Goal: Task Accomplishment & Management: Manage account settings

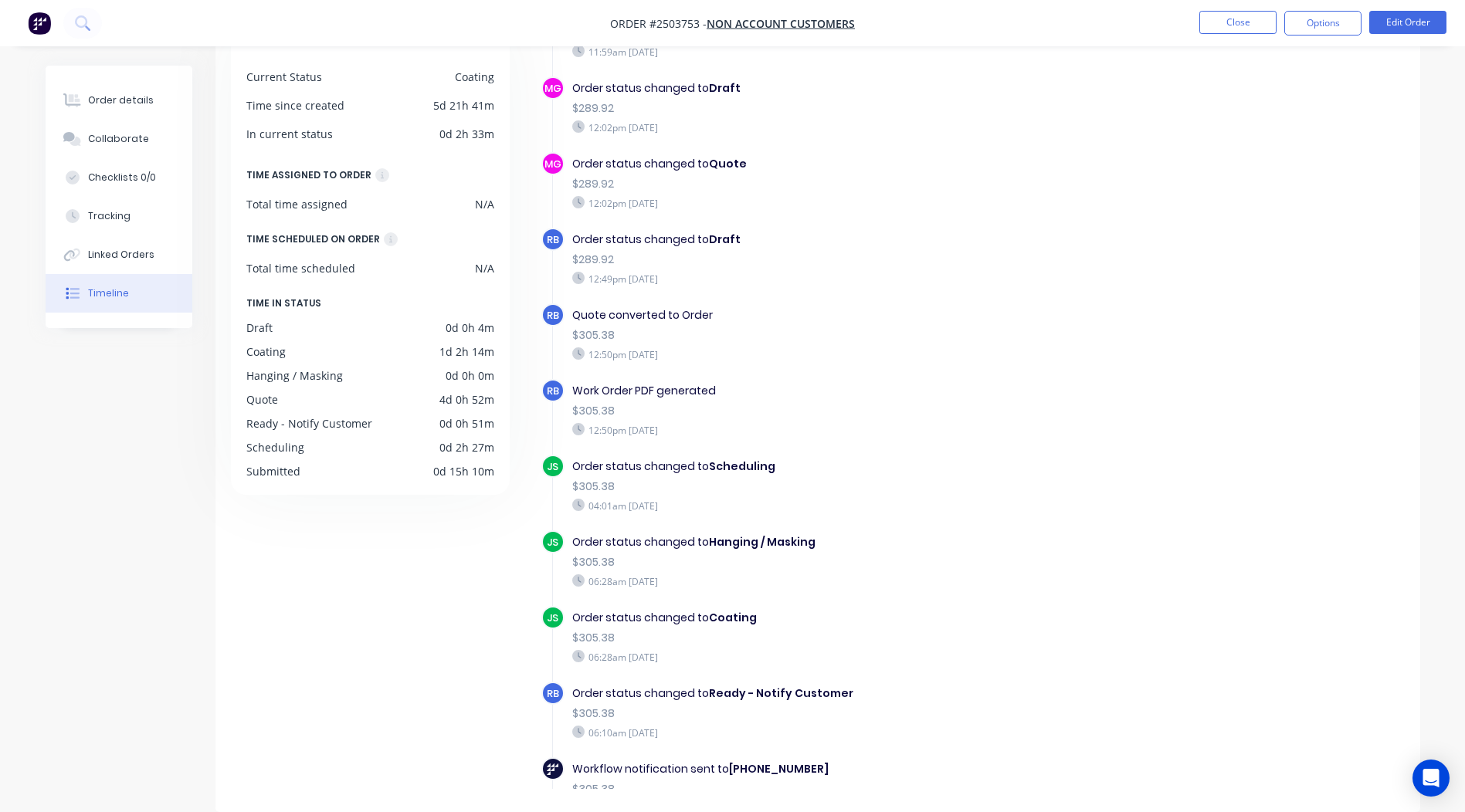
scroll to position [10, 0]
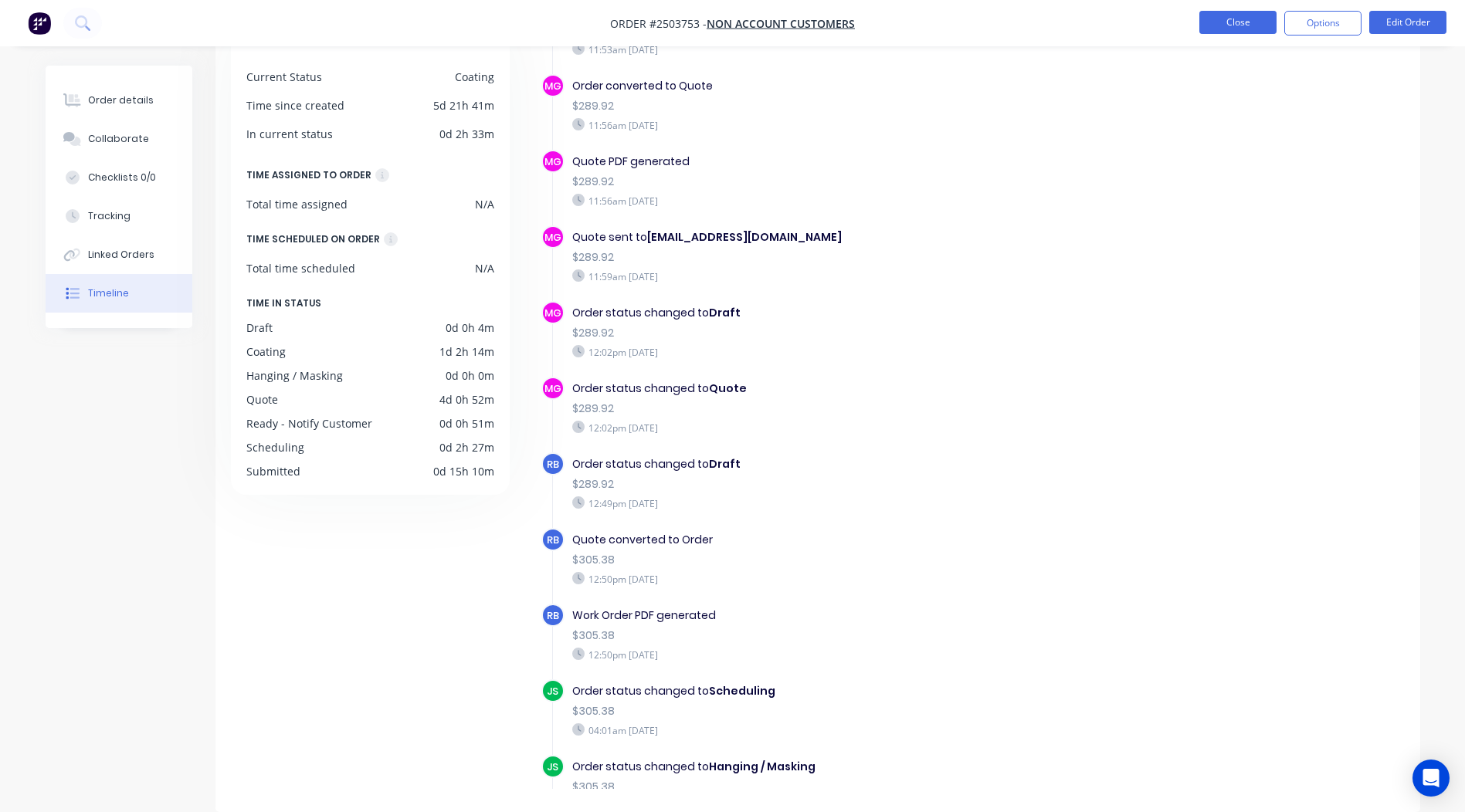
click at [1235, 32] on button "Close" at bounding box center [1238, 22] width 78 height 23
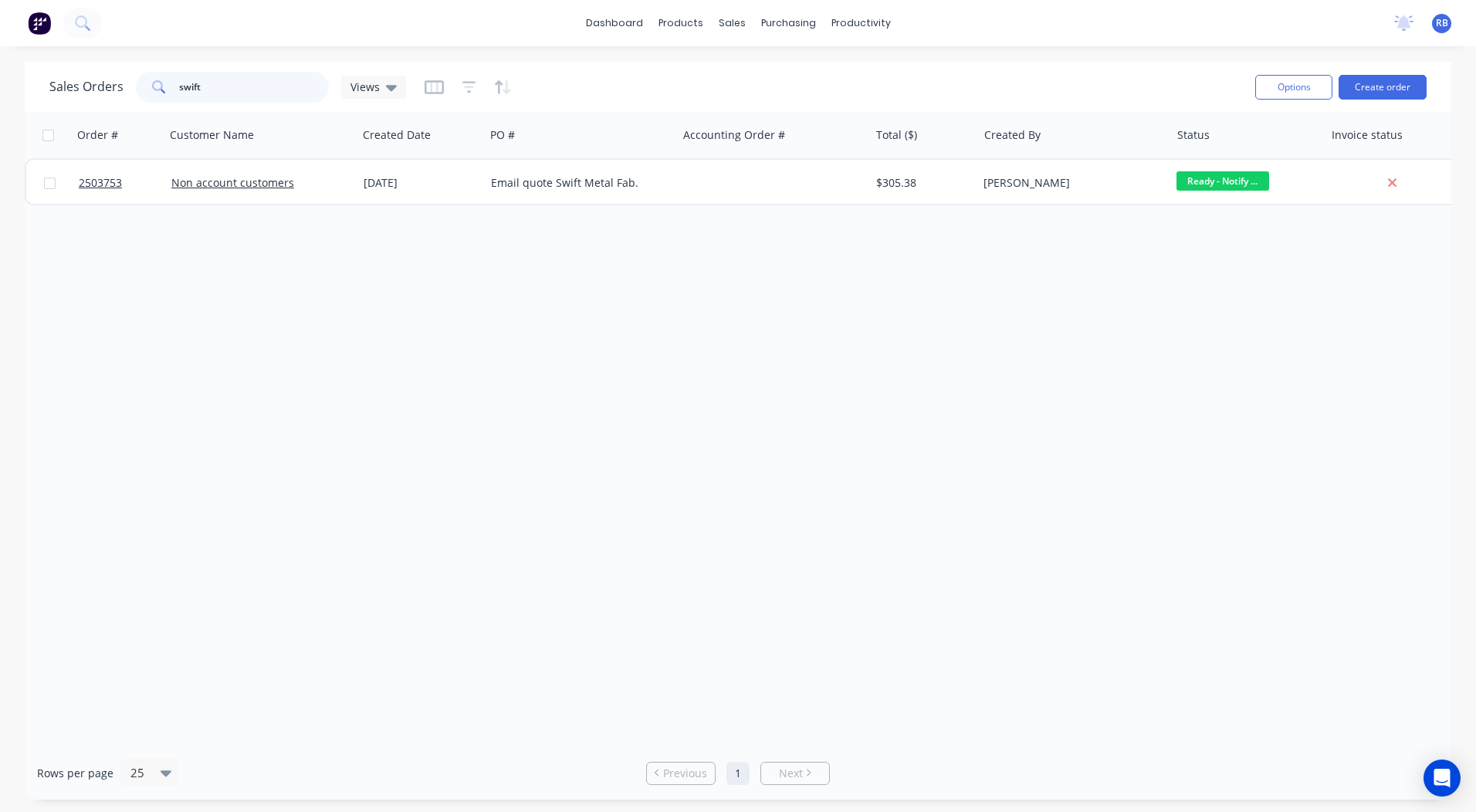
drag, startPoint x: 245, startPoint y: 86, endPoint x: 0, endPoint y: 102, distance: 245.5
click at [46, 106] on div "Sales Orders swift Views Options Create order" at bounding box center [738, 86] width 1427 height 50
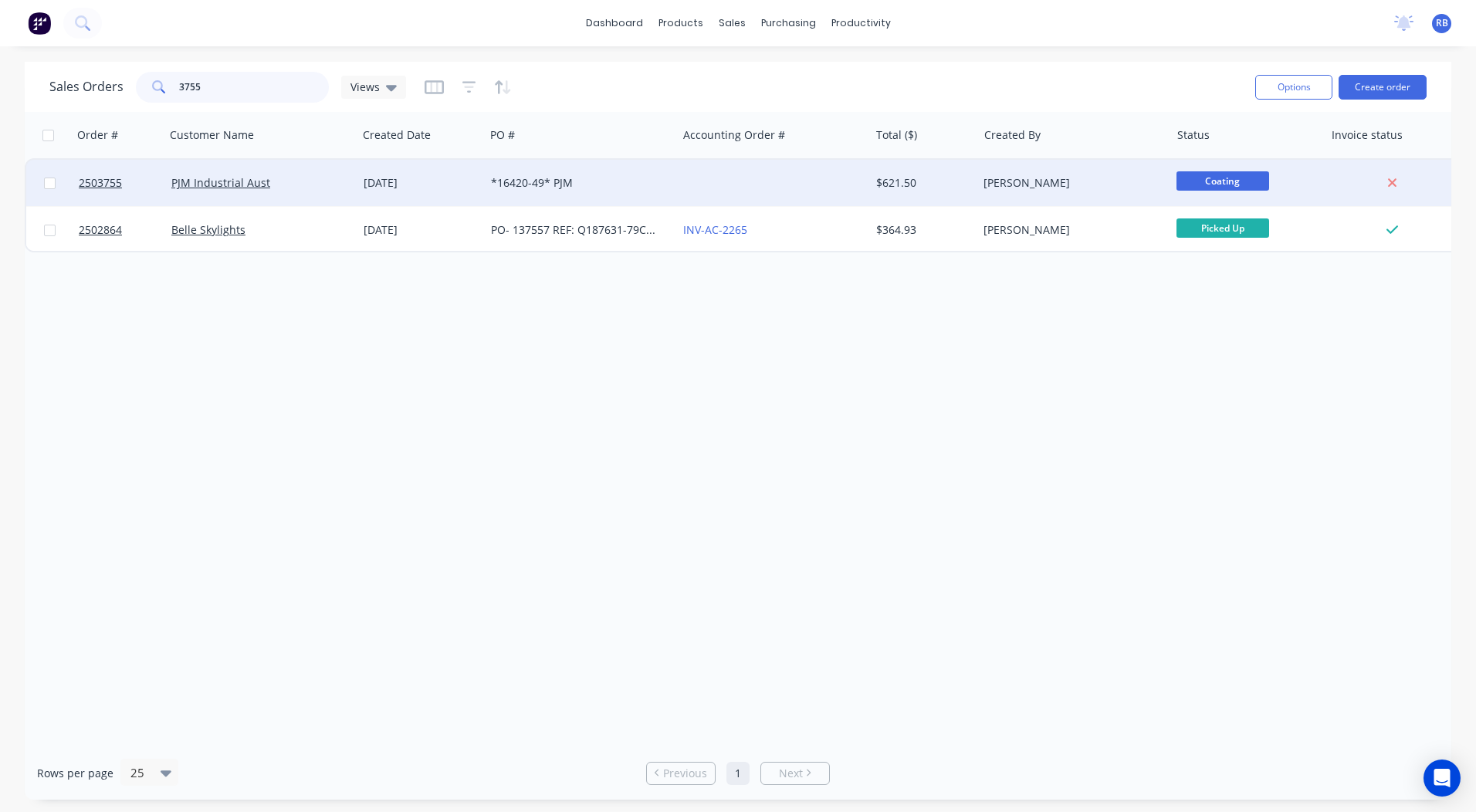
type input "3755"
click at [713, 174] on div at bounding box center [773, 182] width 192 height 46
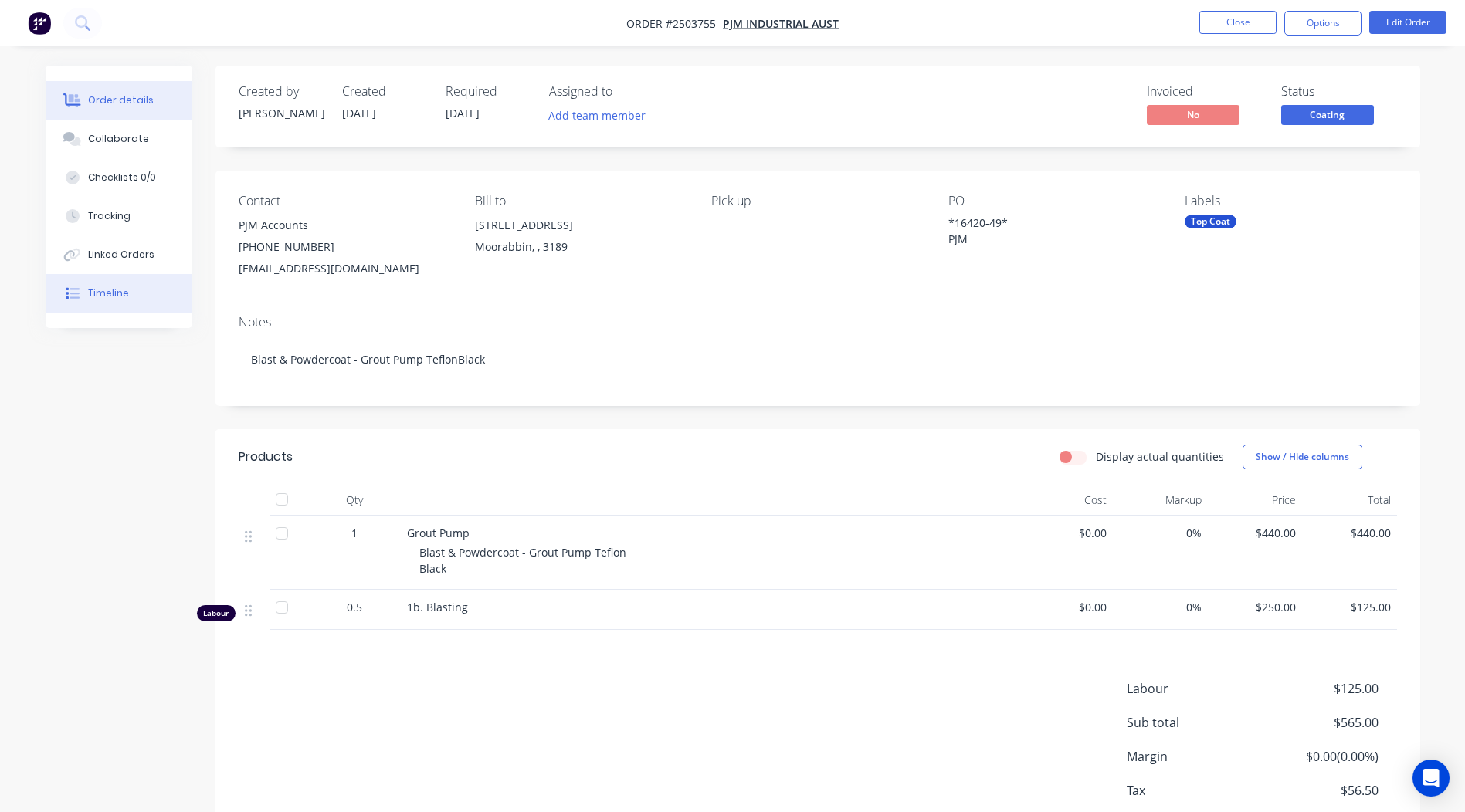
click at [135, 302] on button "Timeline" at bounding box center [118, 293] width 147 height 39
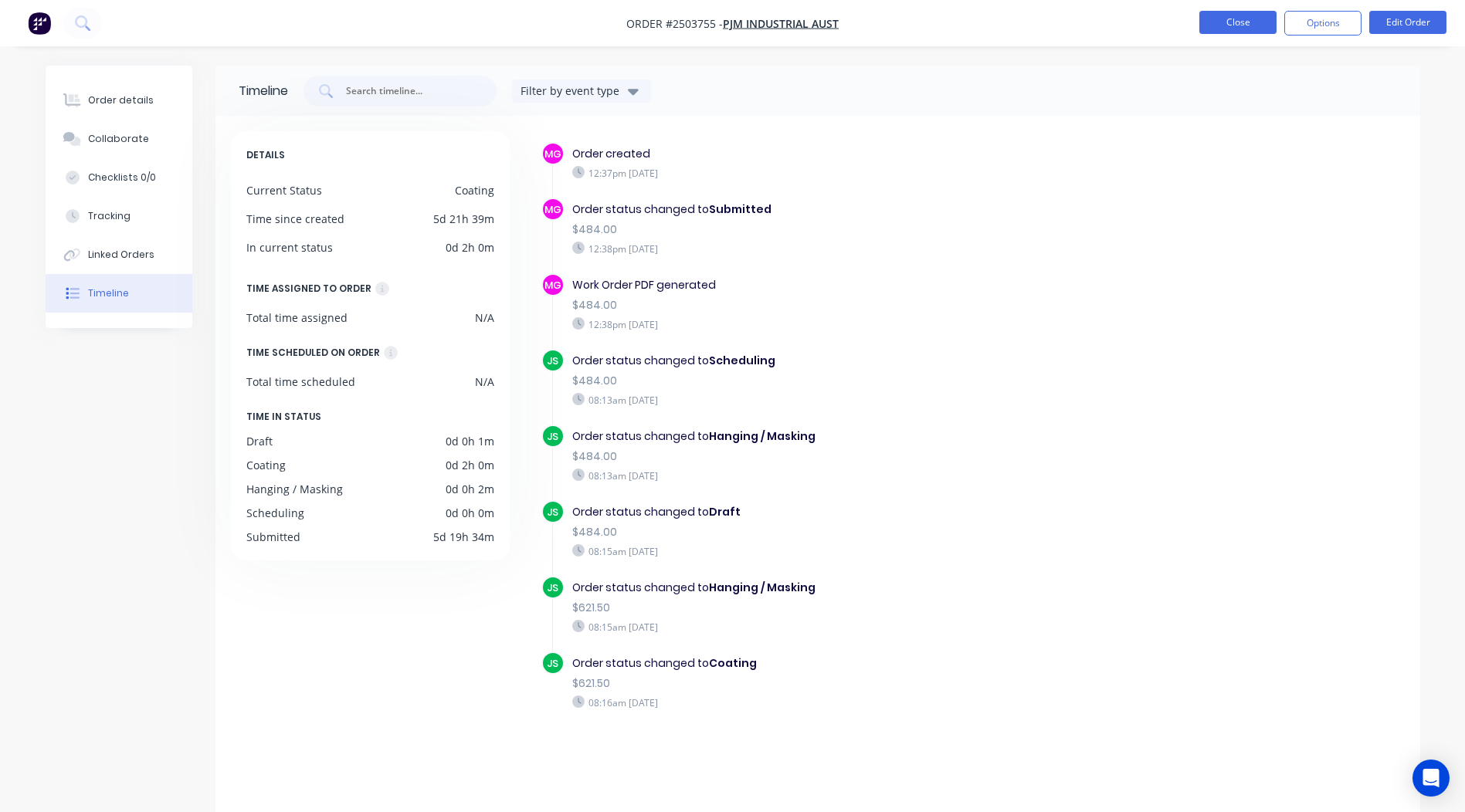
click at [1240, 22] on button "Close" at bounding box center [1238, 22] width 78 height 23
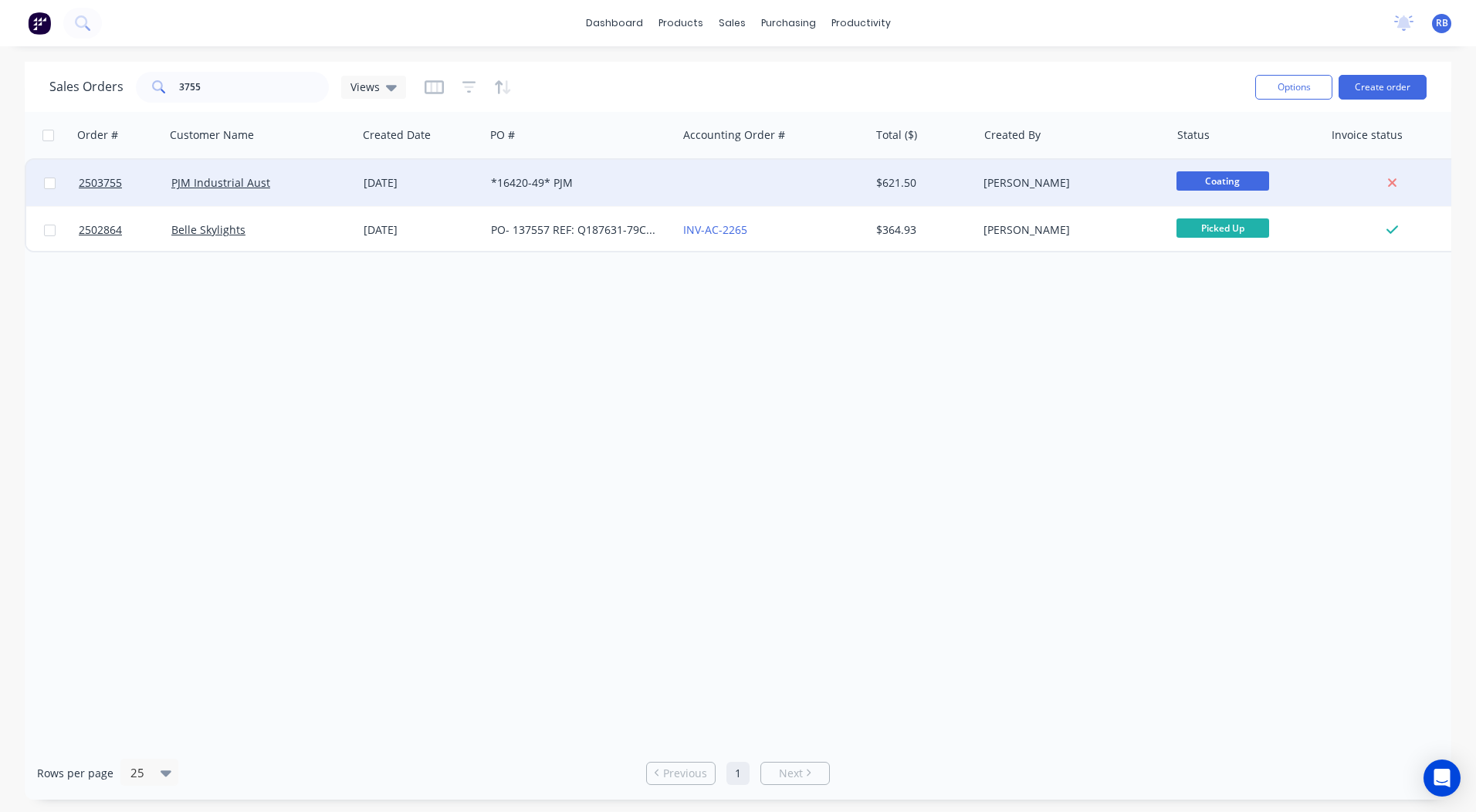
click at [909, 186] on div "$621.50" at bounding box center [922, 182] width 91 height 15
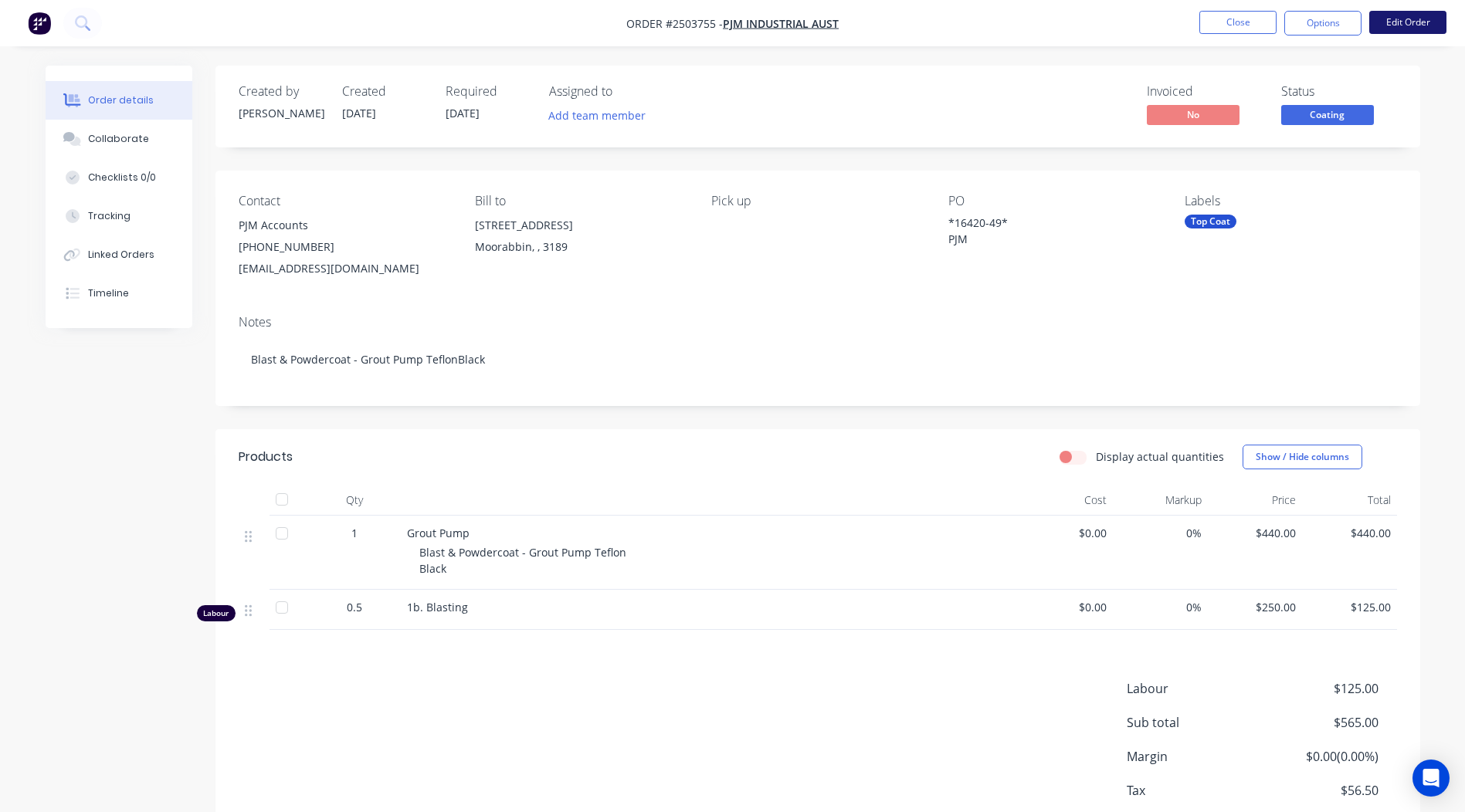
click at [1400, 21] on button "Edit Order" at bounding box center [1408, 22] width 78 height 23
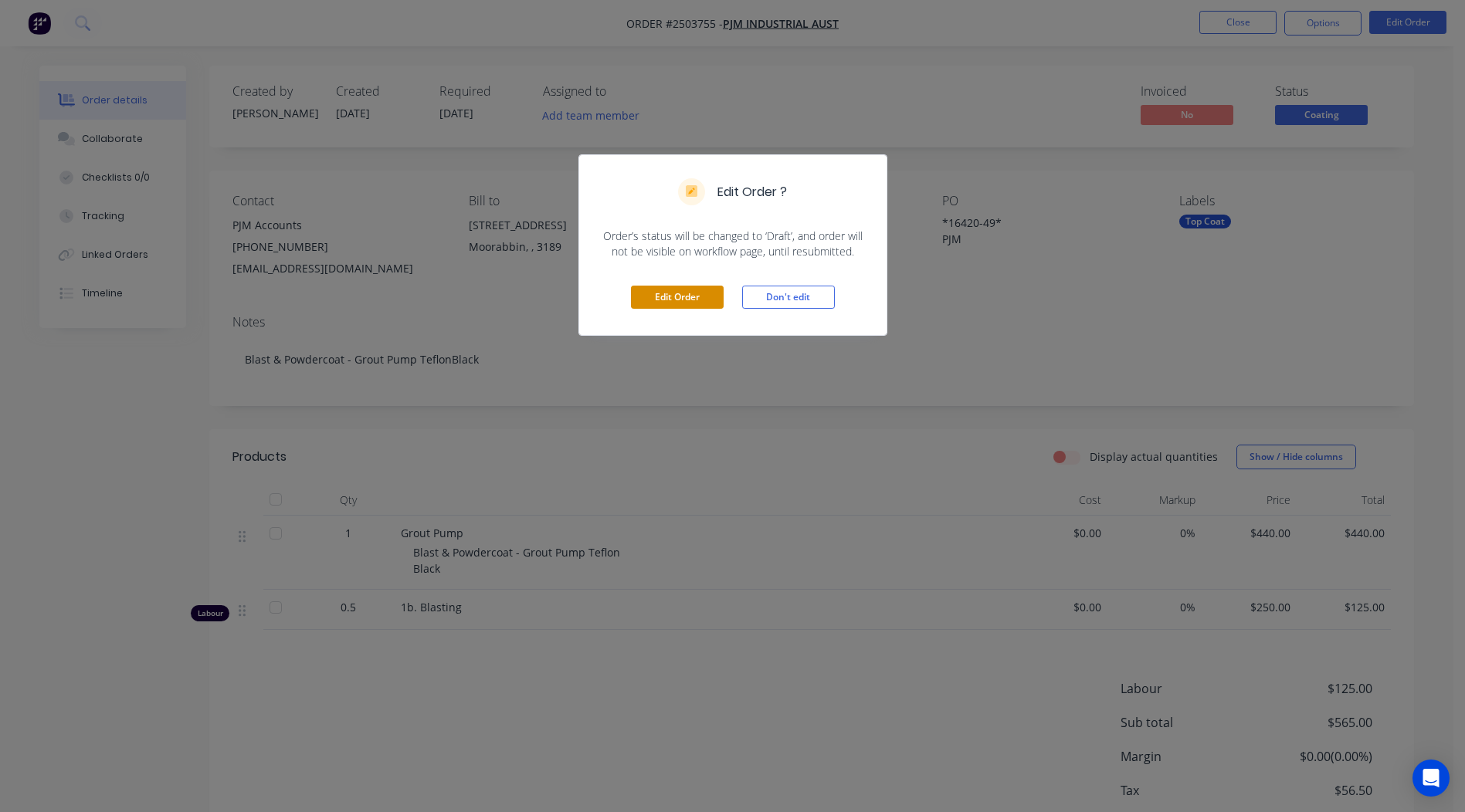
click at [654, 297] on button "Edit Order" at bounding box center [677, 297] width 93 height 23
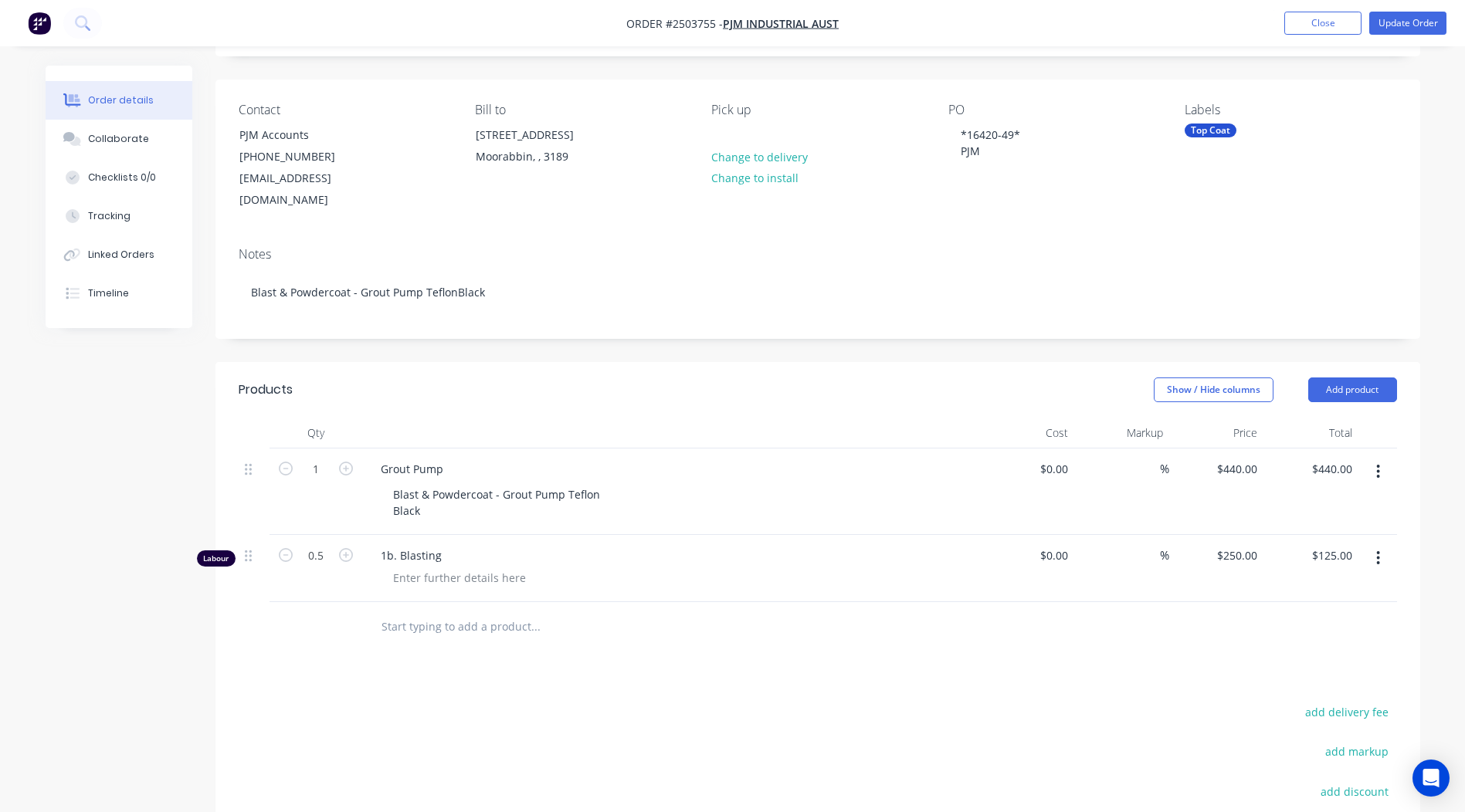
scroll to position [232, 0]
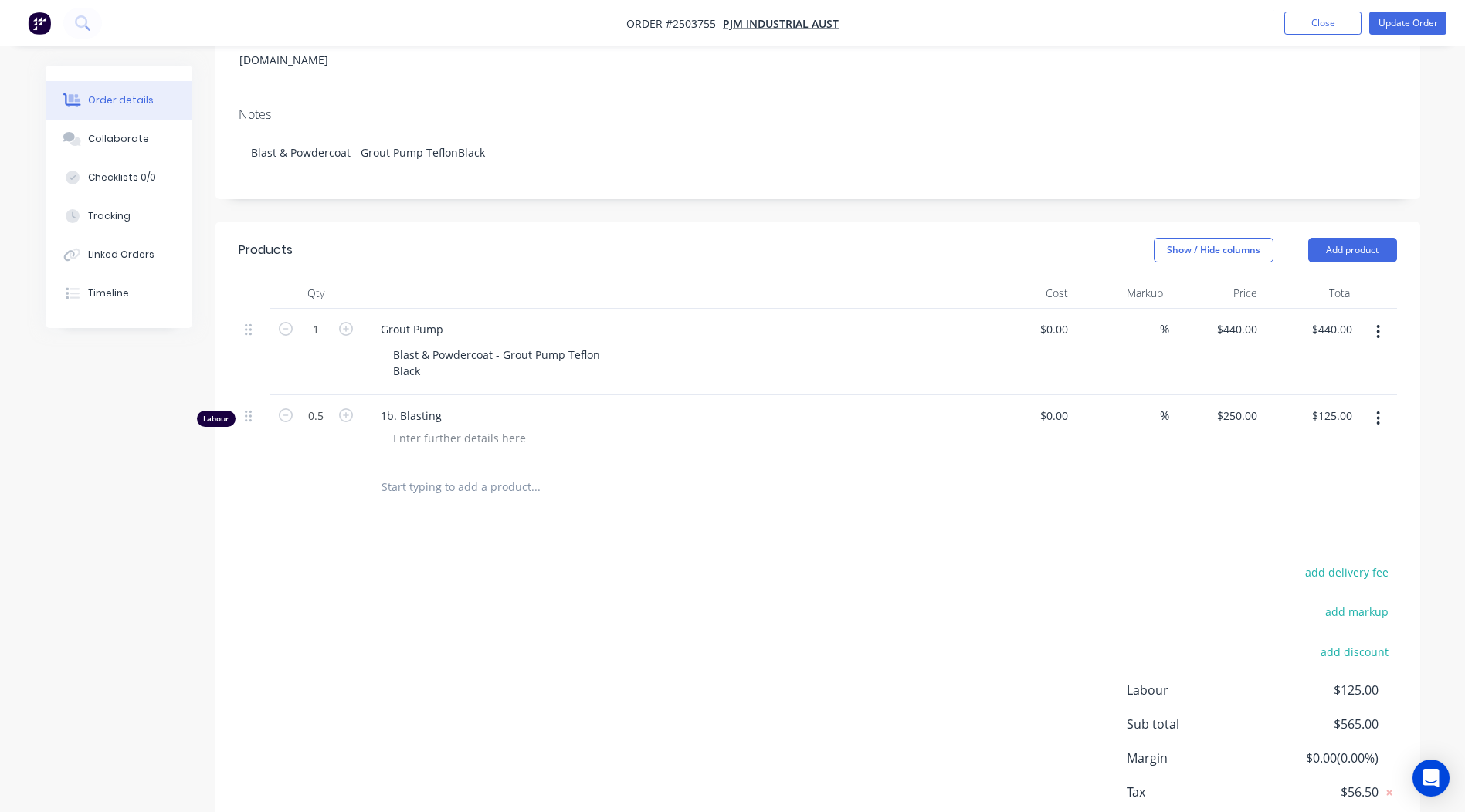
click at [1369, 405] on button "button" at bounding box center [1378, 418] width 36 height 27
click at [1285, 541] on div "Delete" at bounding box center [1324, 552] width 119 height 23
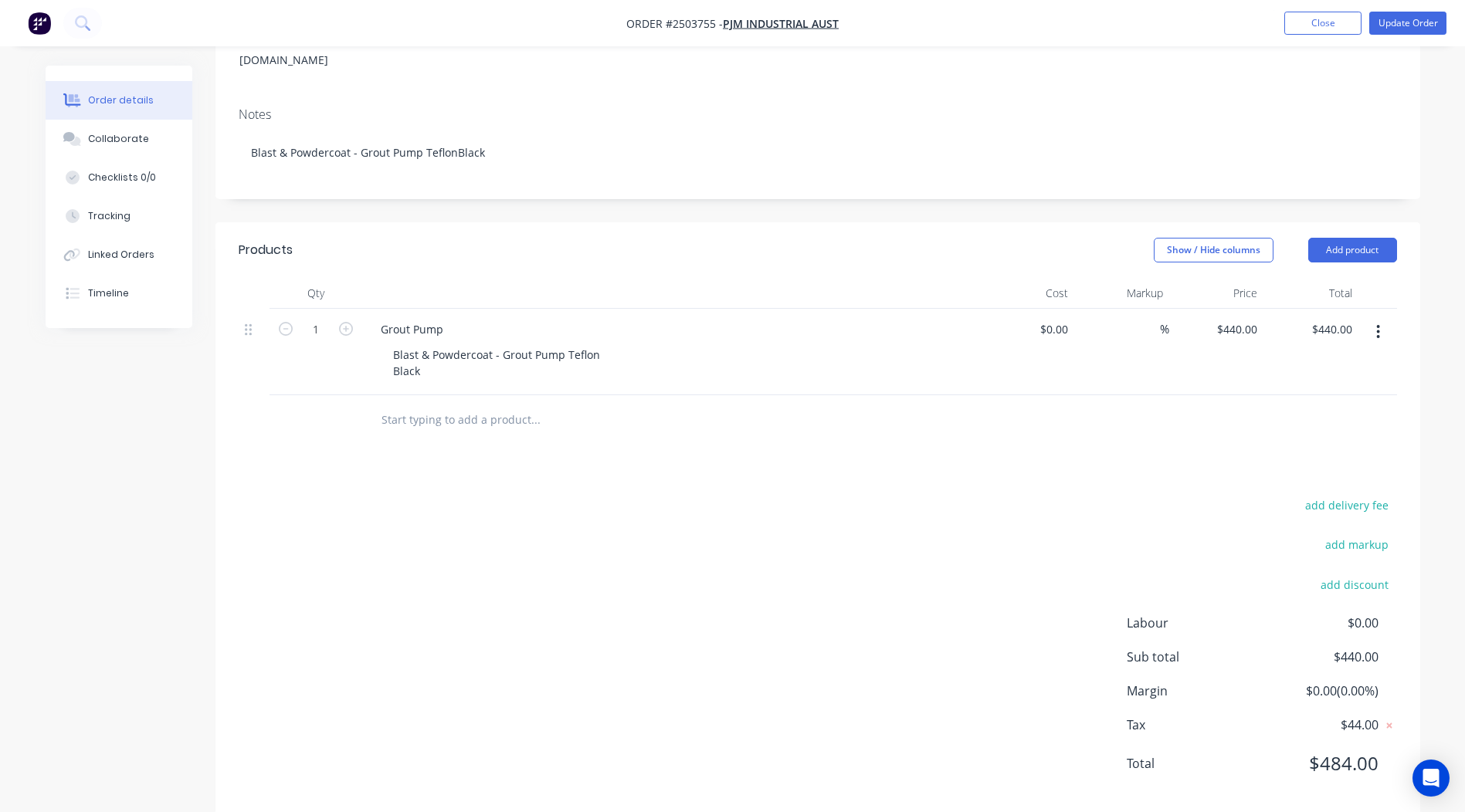
scroll to position [0, 0]
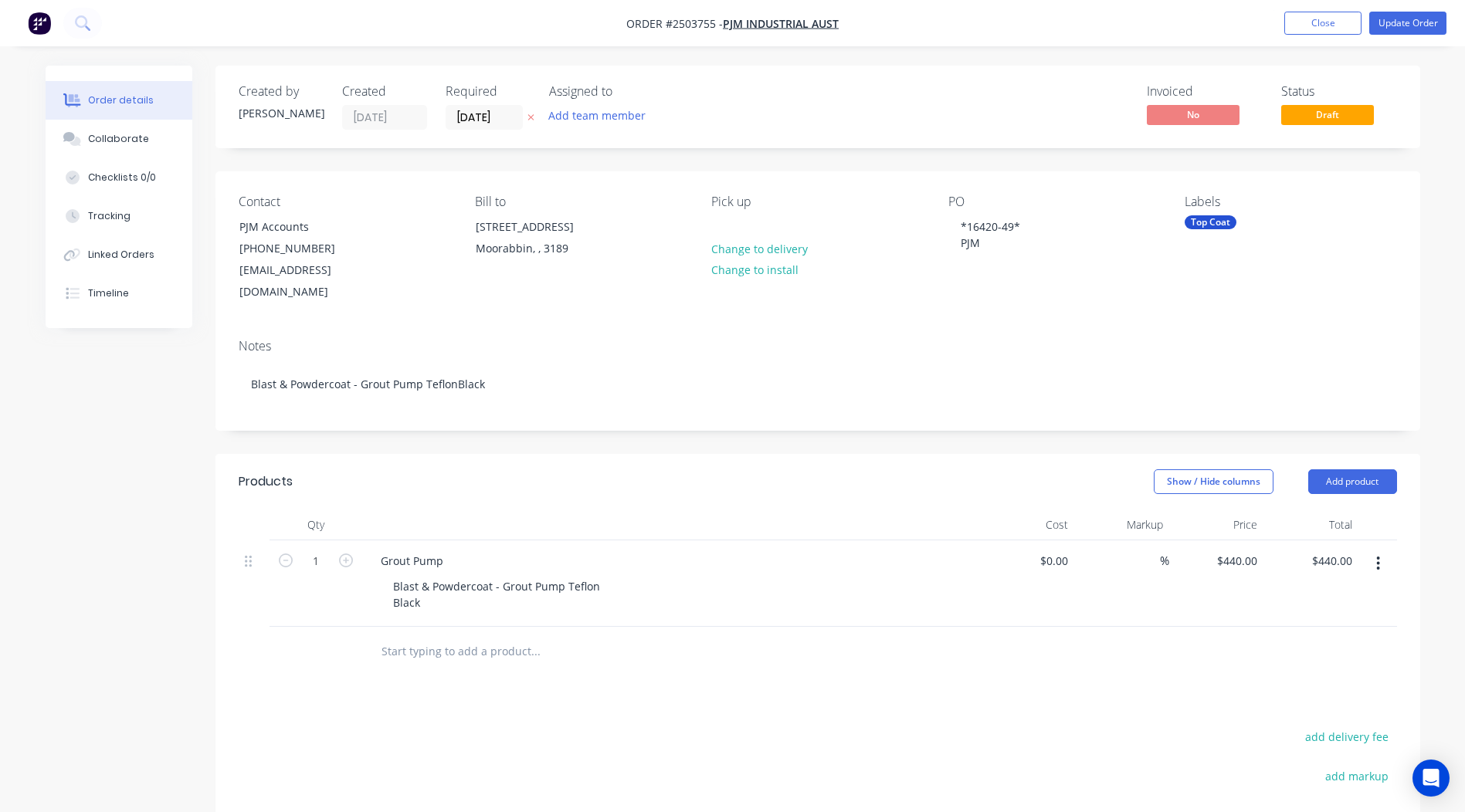
click at [1396, 53] on div "Order details Collaborate Checklists 0/0 Tracking Linked Orders Timeline Order …" at bounding box center [732, 535] width 1465 height 1071
click at [1396, 32] on button "Update Order" at bounding box center [1408, 23] width 78 height 23
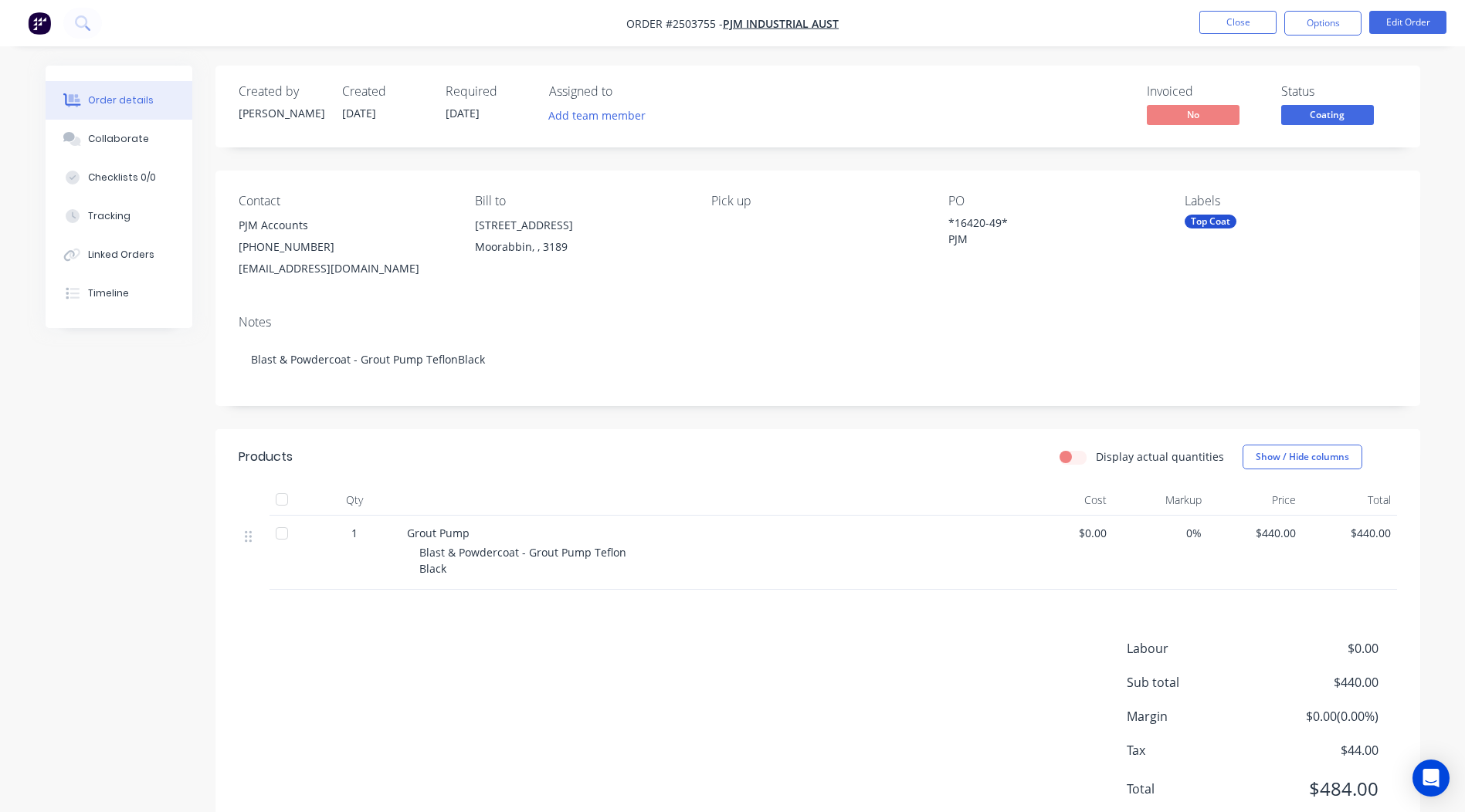
click at [1314, 112] on span "Coating" at bounding box center [1328, 114] width 93 height 19
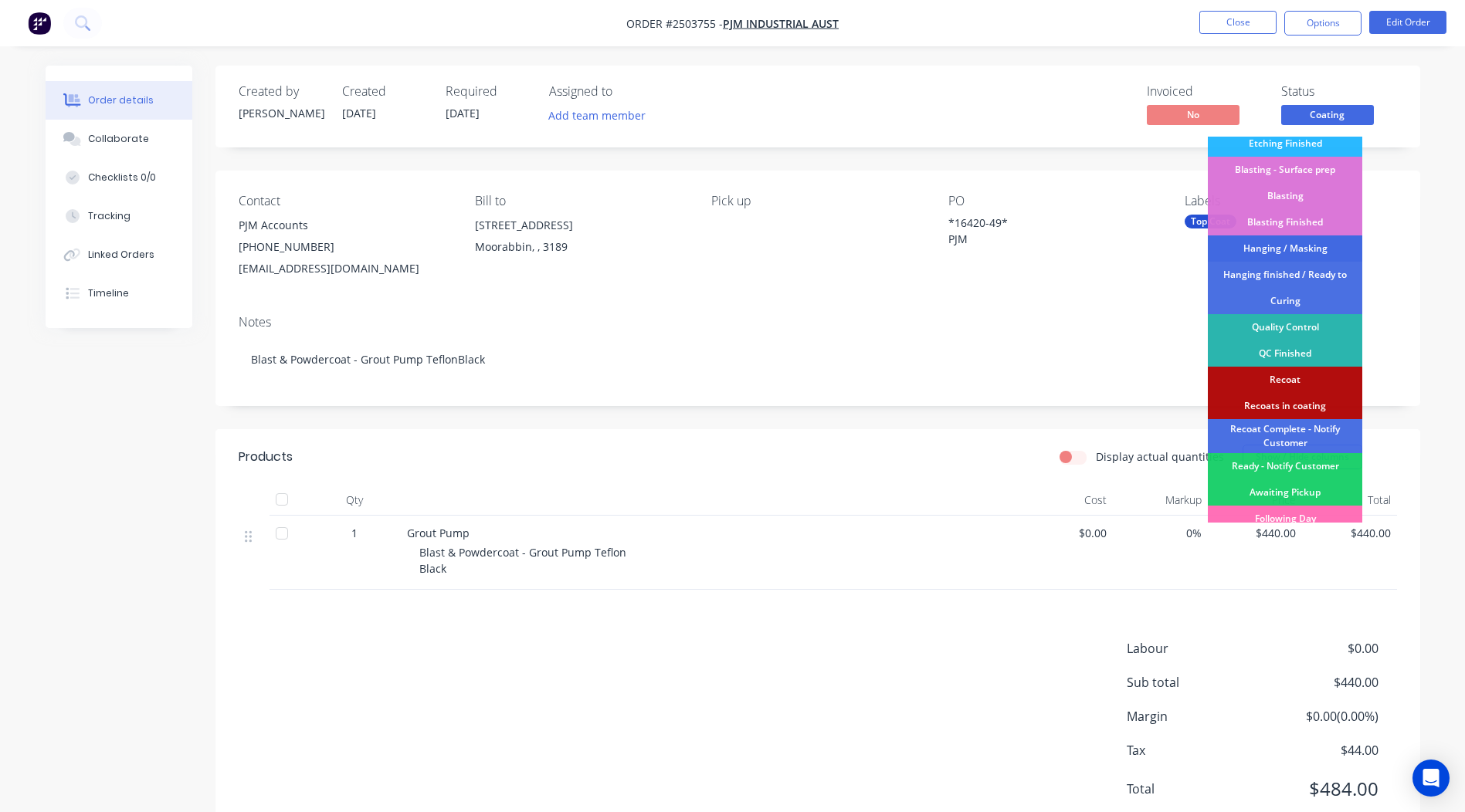
scroll to position [331, 0]
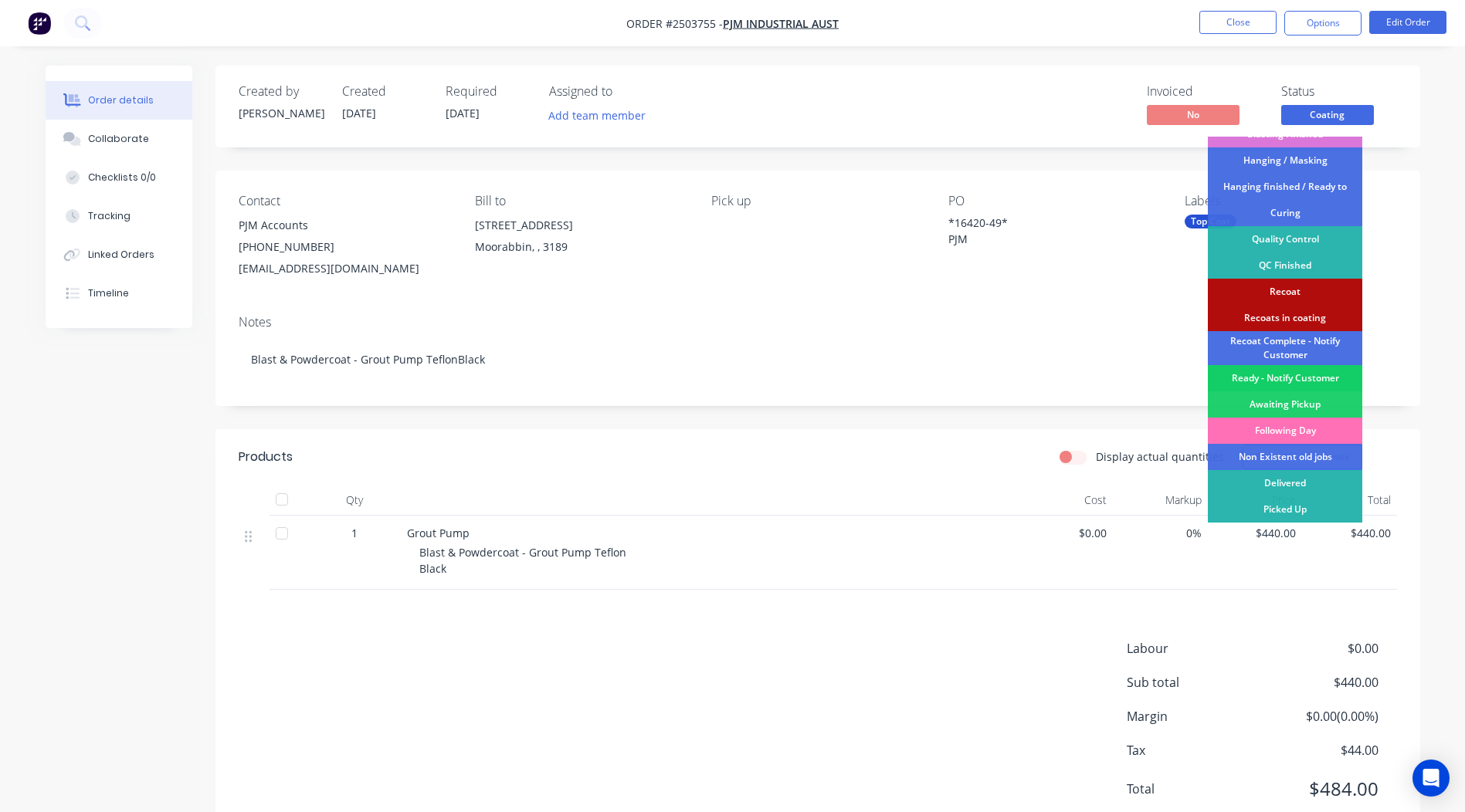
click at [1283, 376] on div "Ready - Notify Customer" at bounding box center [1284, 378] width 154 height 26
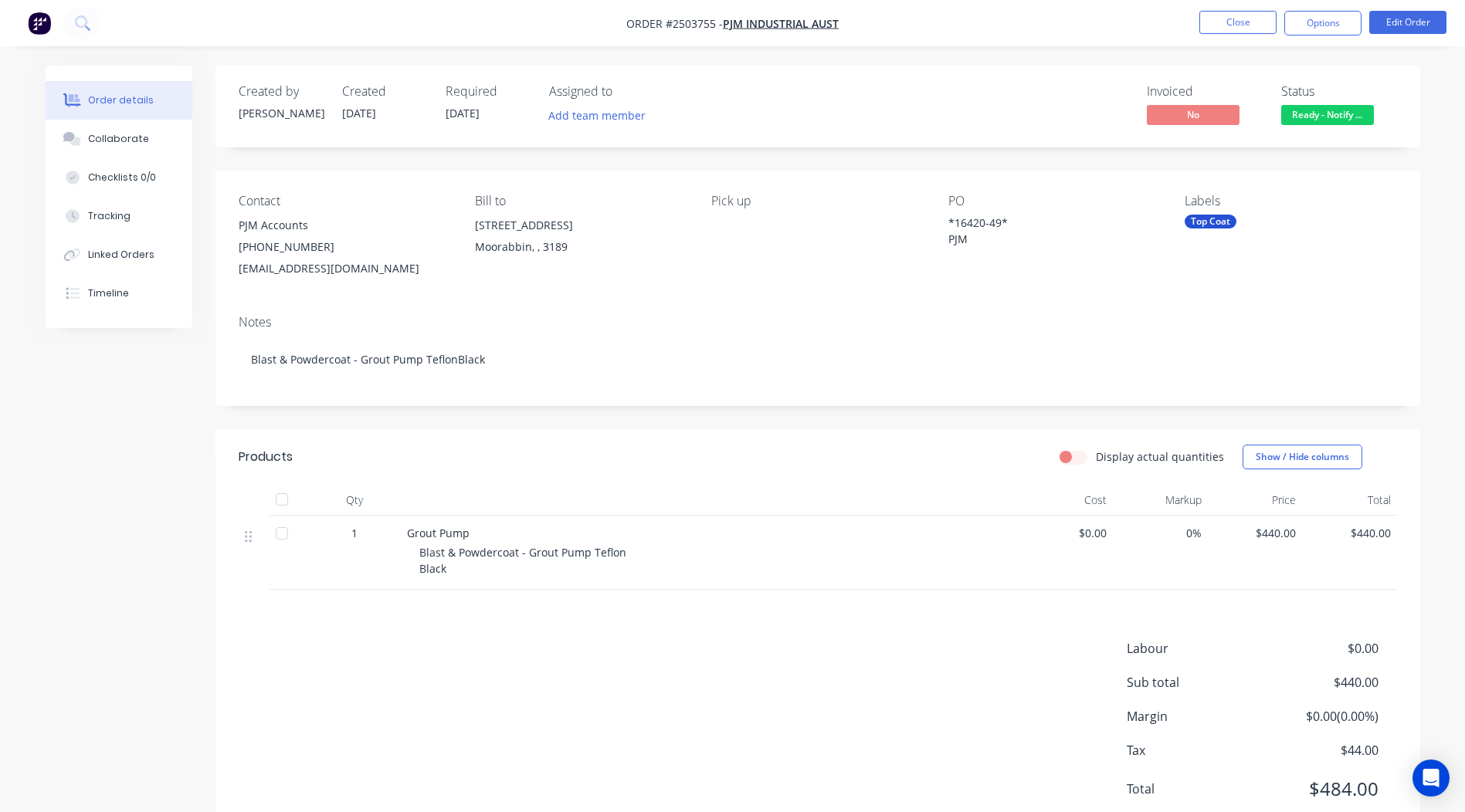
click at [1239, 2] on nav "Order #2503755 - PJM Industrial Aust Close Options Edit Order" at bounding box center [732, 23] width 1465 height 46
click at [1239, 22] on button "Close" at bounding box center [1238, 22] width 78 height 23
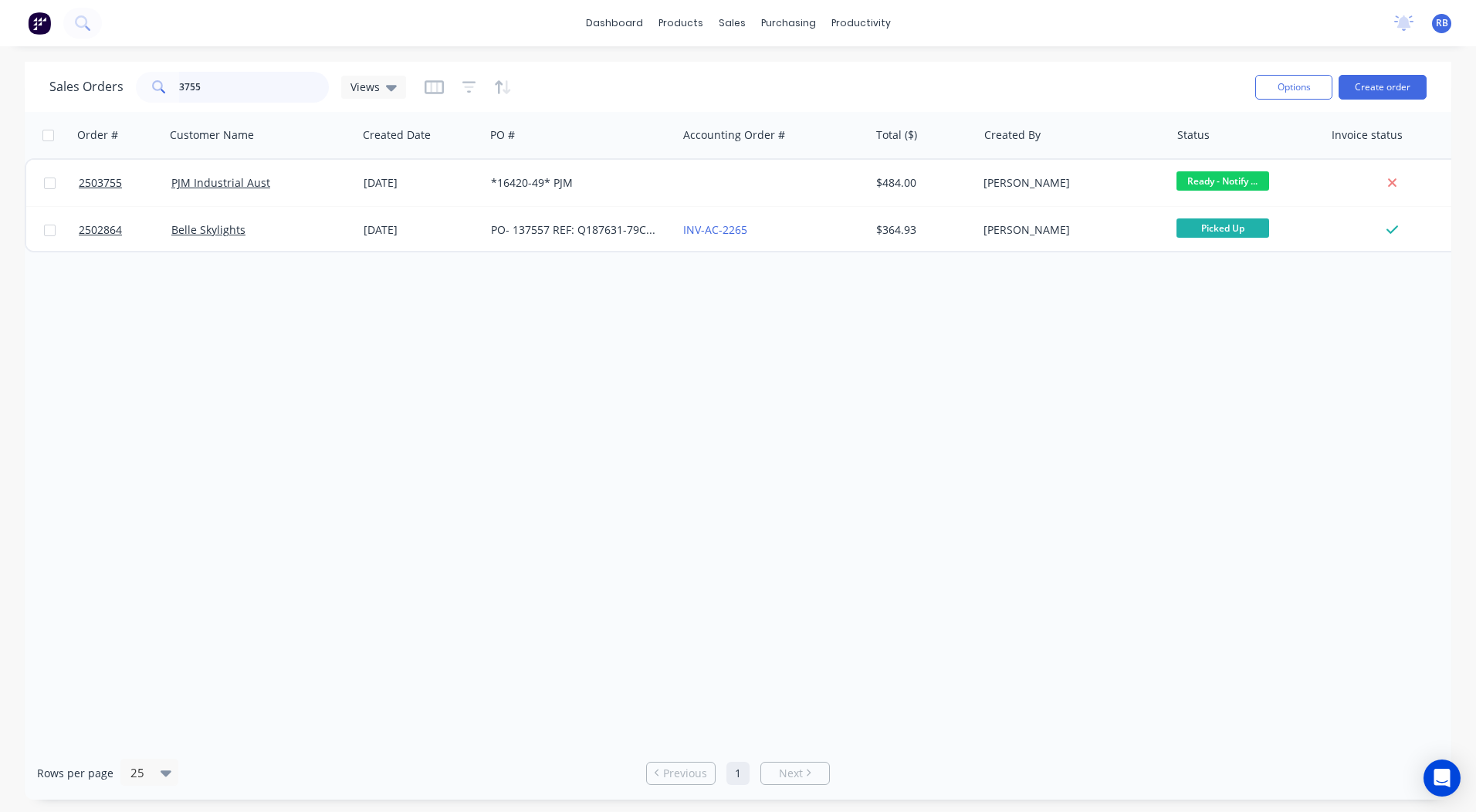
drag, startPoint x: 299, startPoint y: 78, endPoint x: 0, endPoint y: 112, distance: 300.9
click at [71, 103] on div "Sales Orders 3755 Views" at bounding box center [646, 87] width 1193 height 38
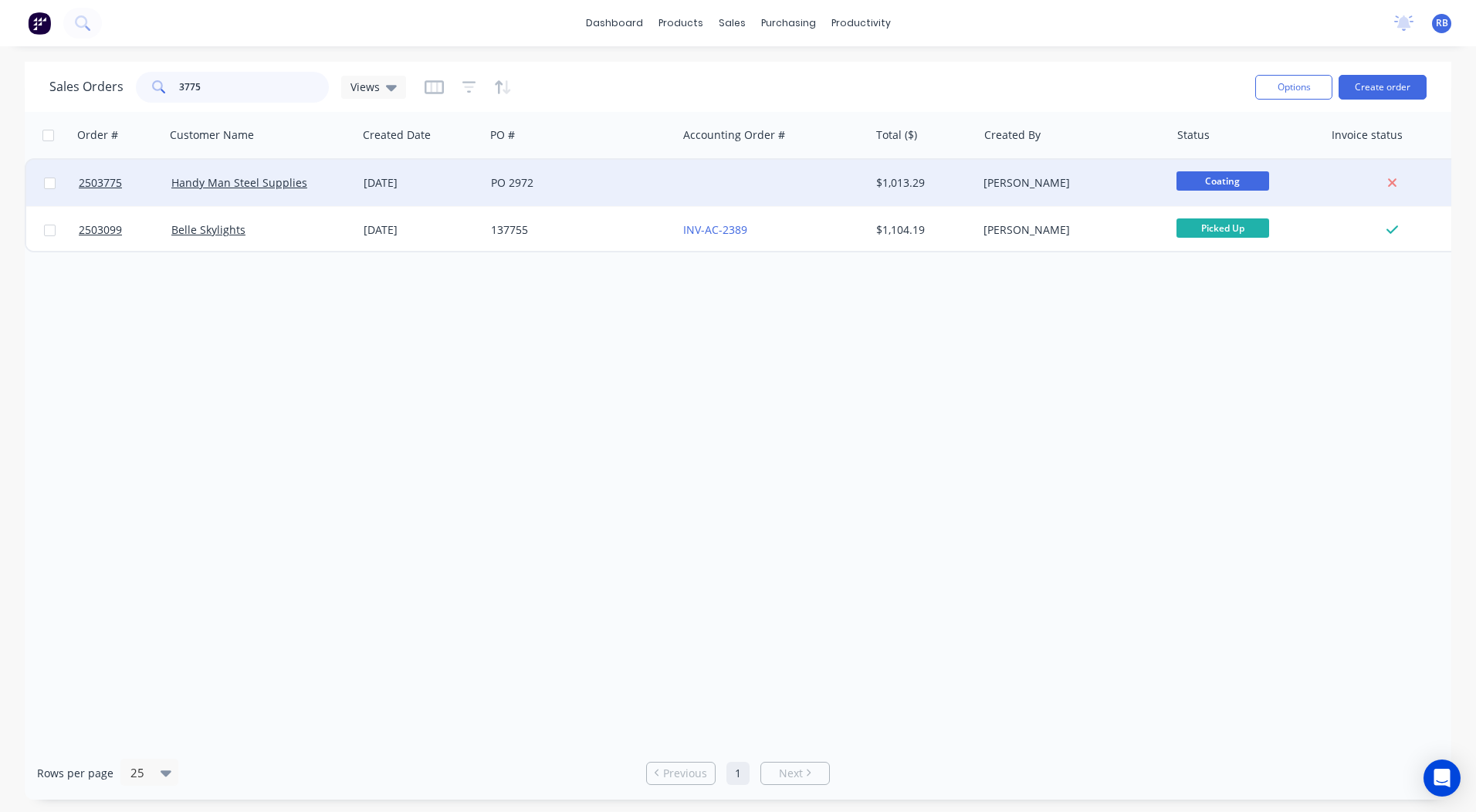
type input "3775"
click at [651, 190] on div "PO 2972" at bounding box center [576, 182] width 171 height 15
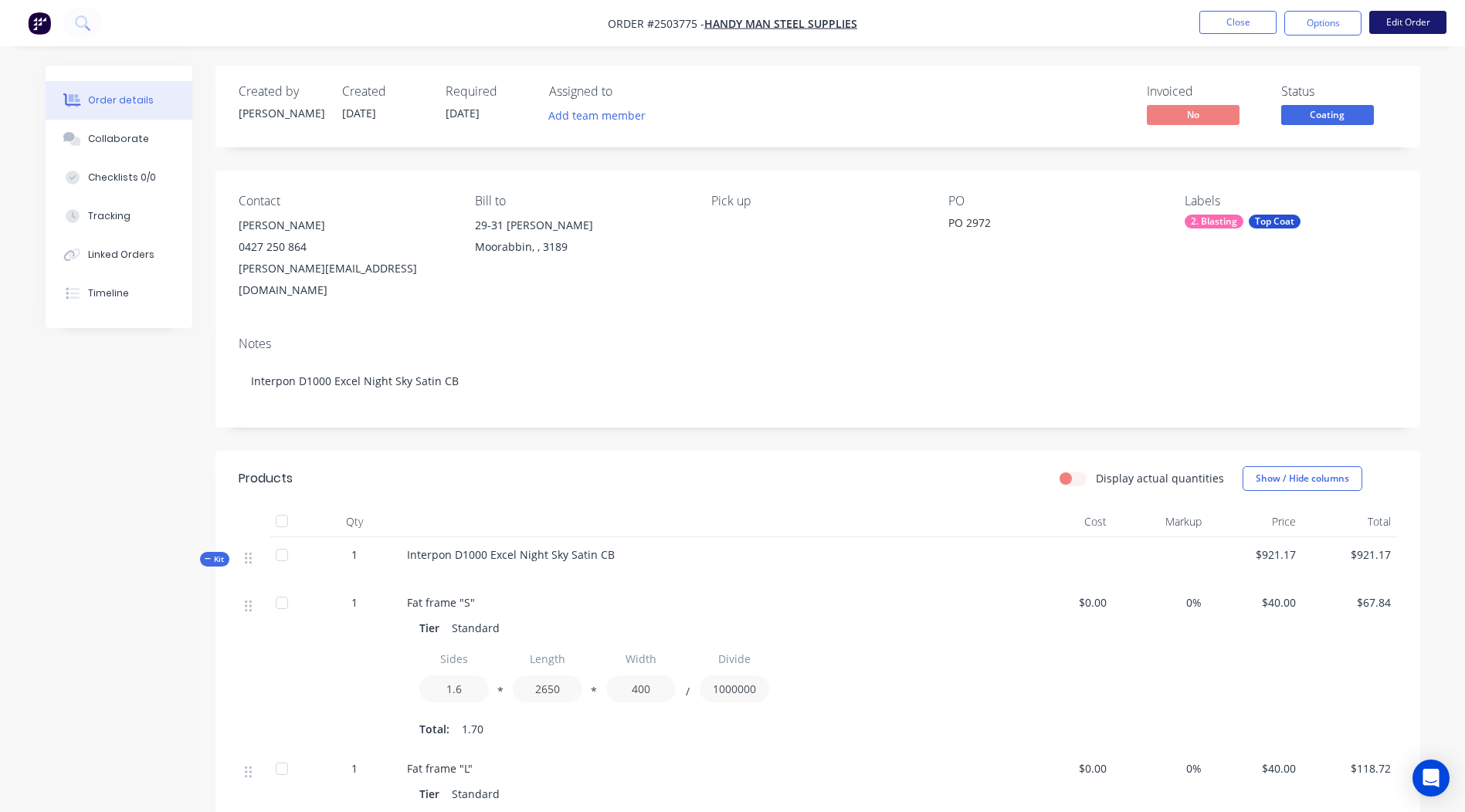
click at [1392, 18] on button "Edit Order" at bounding box center [1408, 22] width 78 height 23
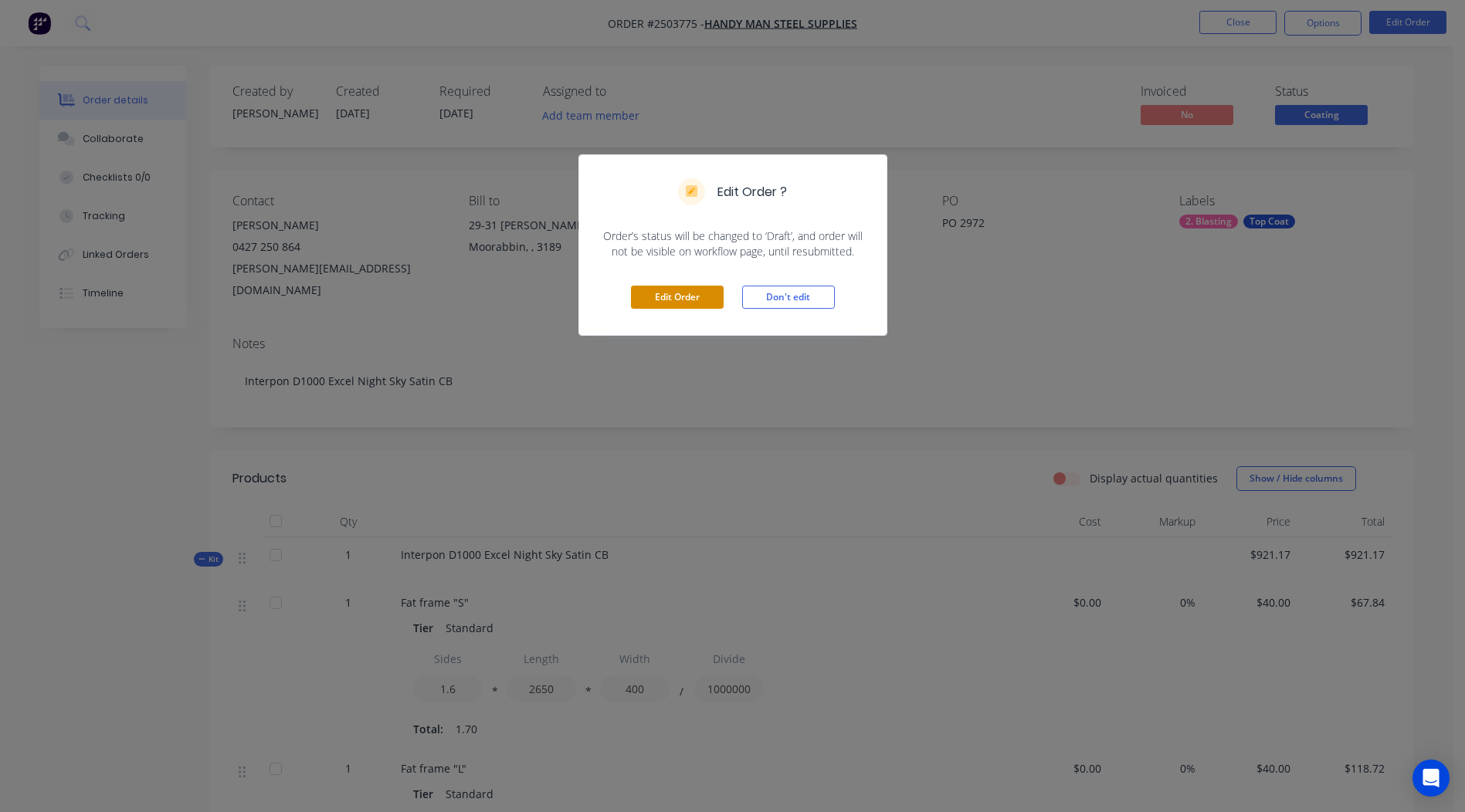
click at [675, 300] on button "Edit Order" at bounding box center [677, 297] width 93 height 23
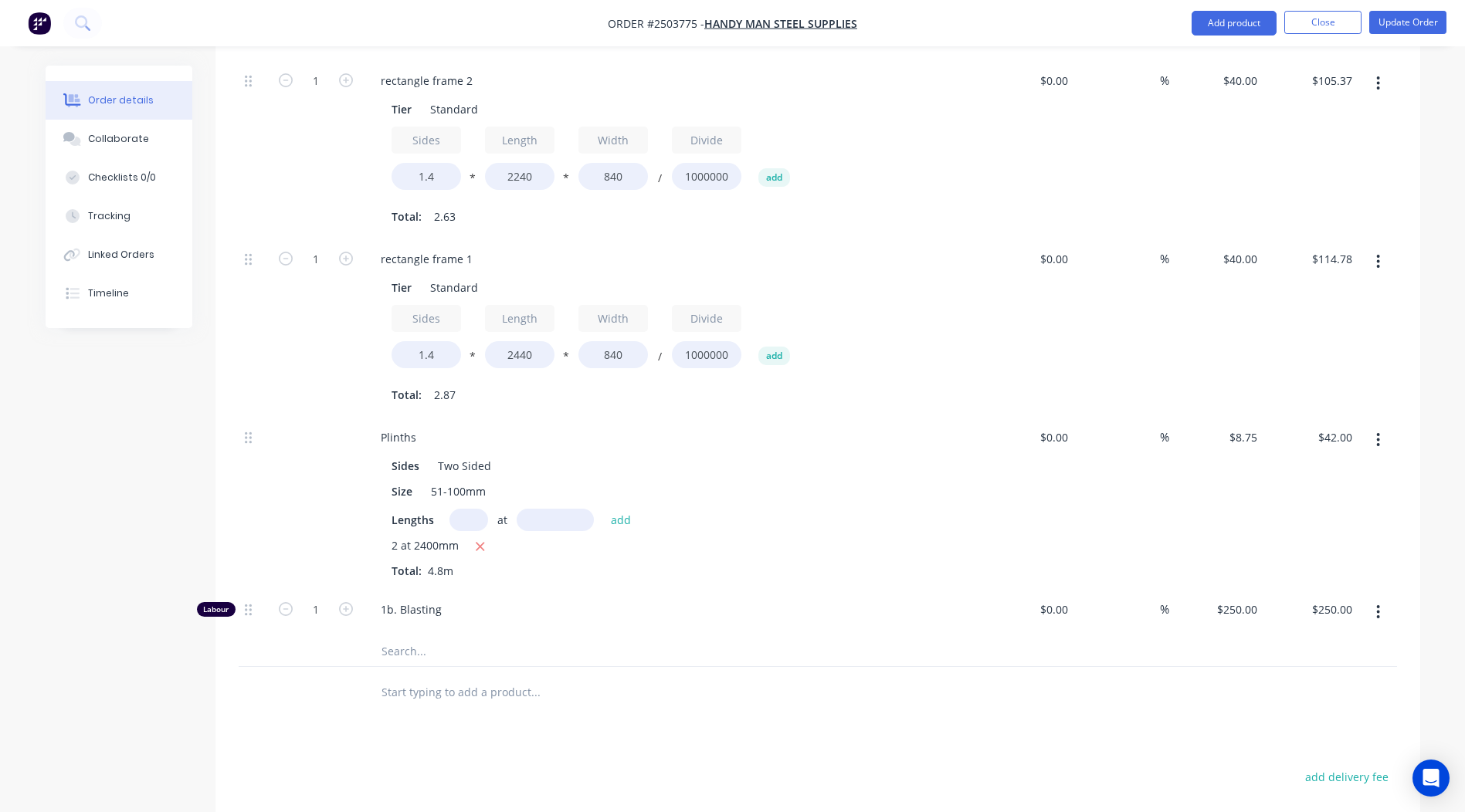
scroll to position [1312, 0]
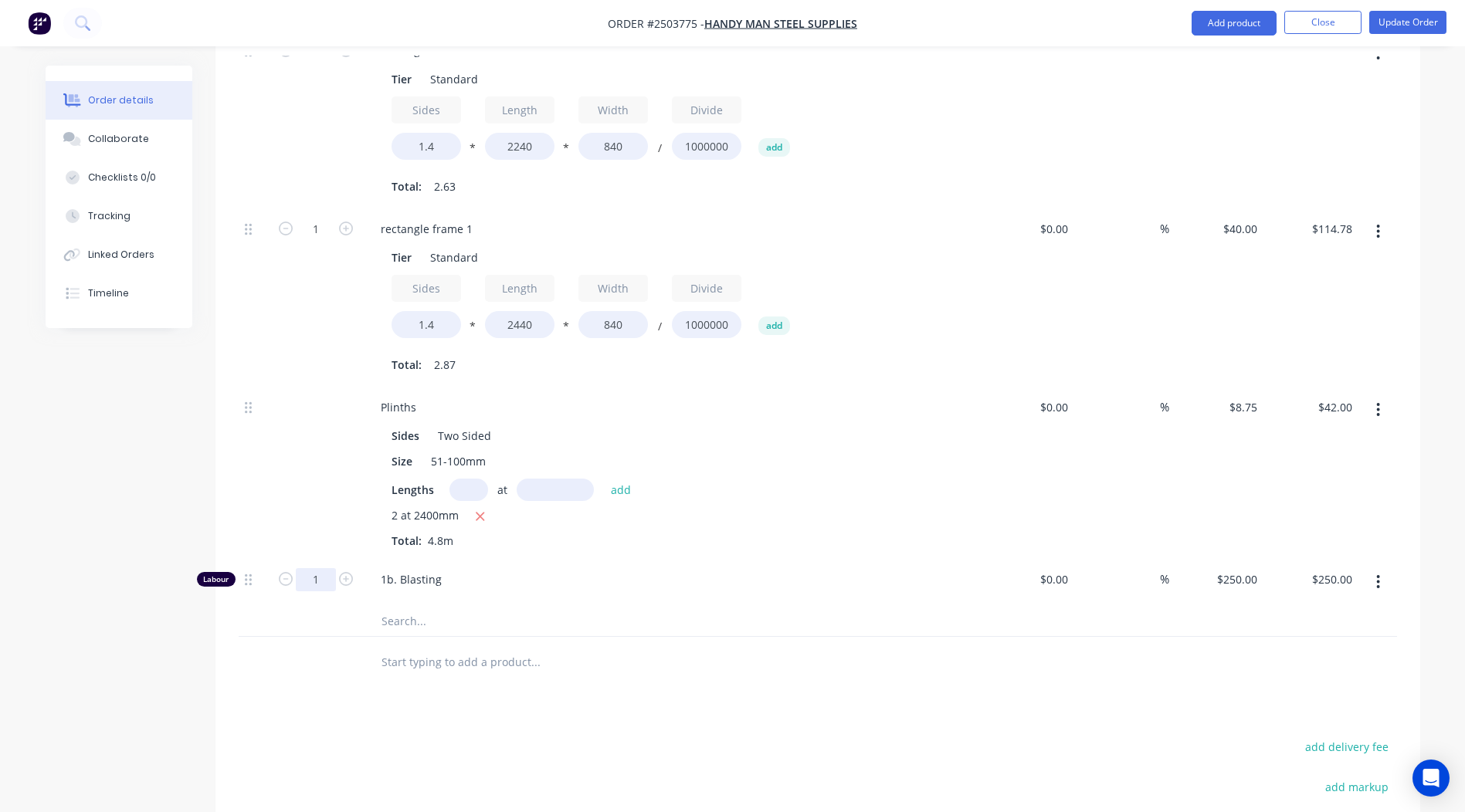
type input "0.5"
type input "$125.00"
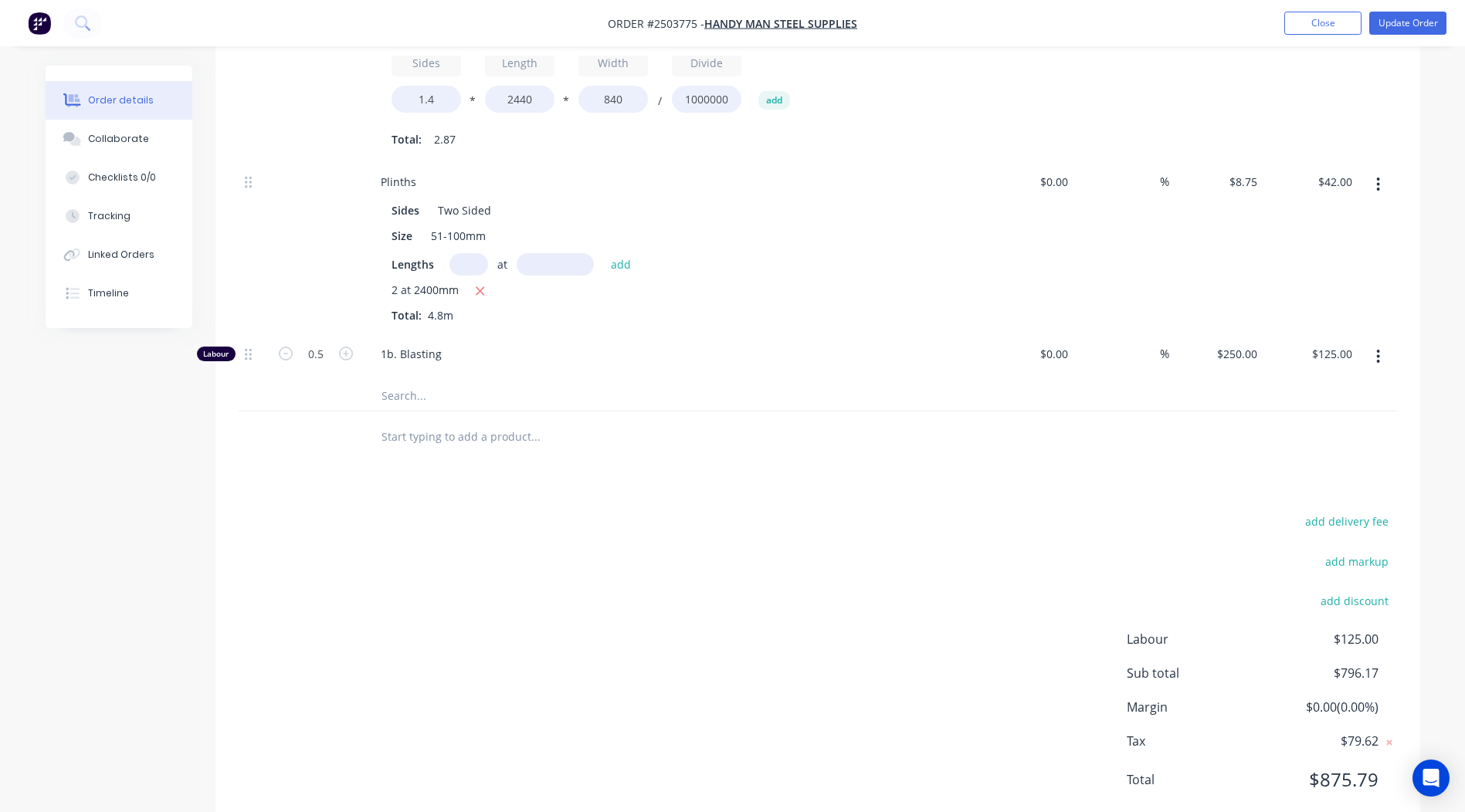
scroll to position [0, 0]
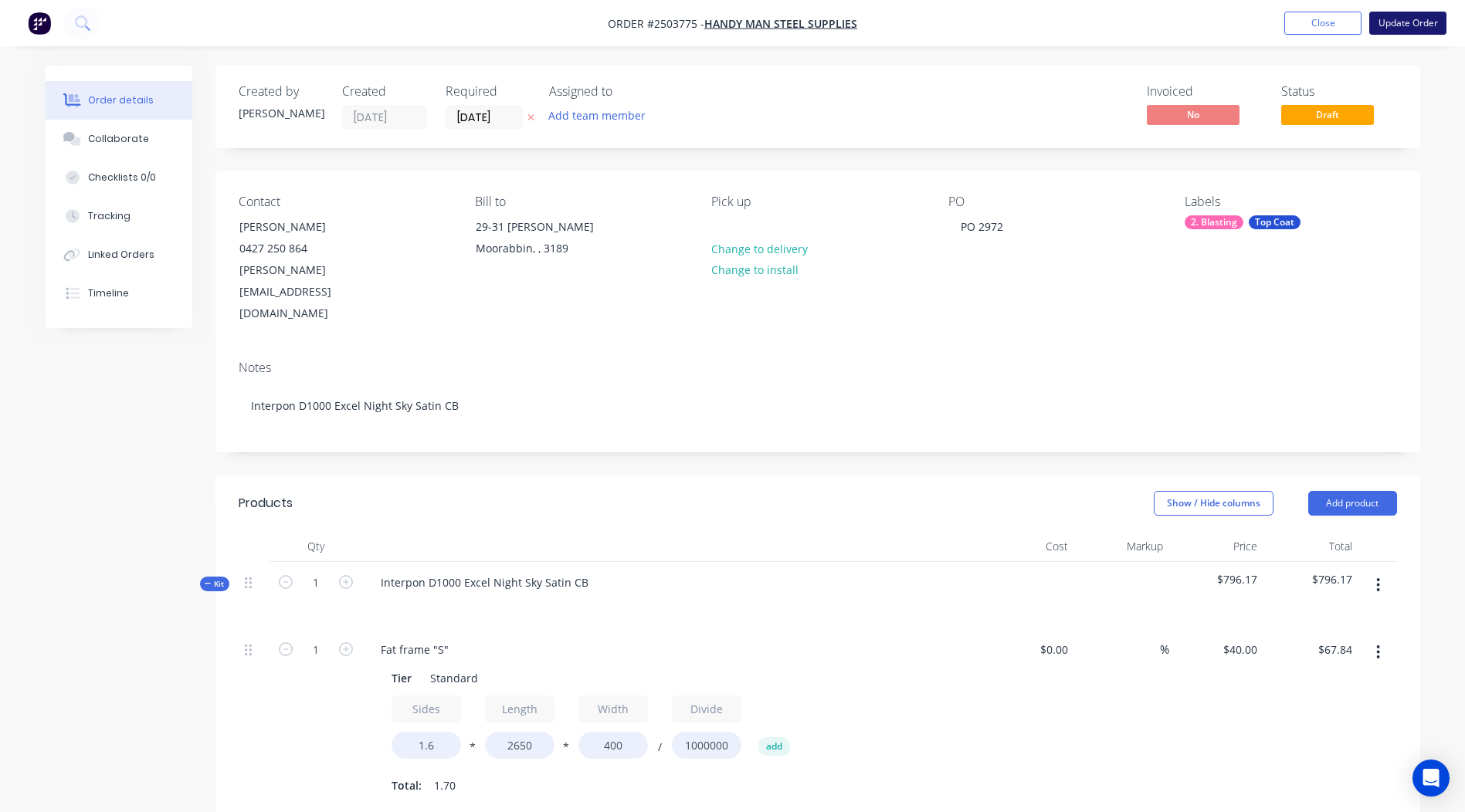
click at [1400, 15] on button "Update Order" at bounding box center [1408, 23] width 78 height 23
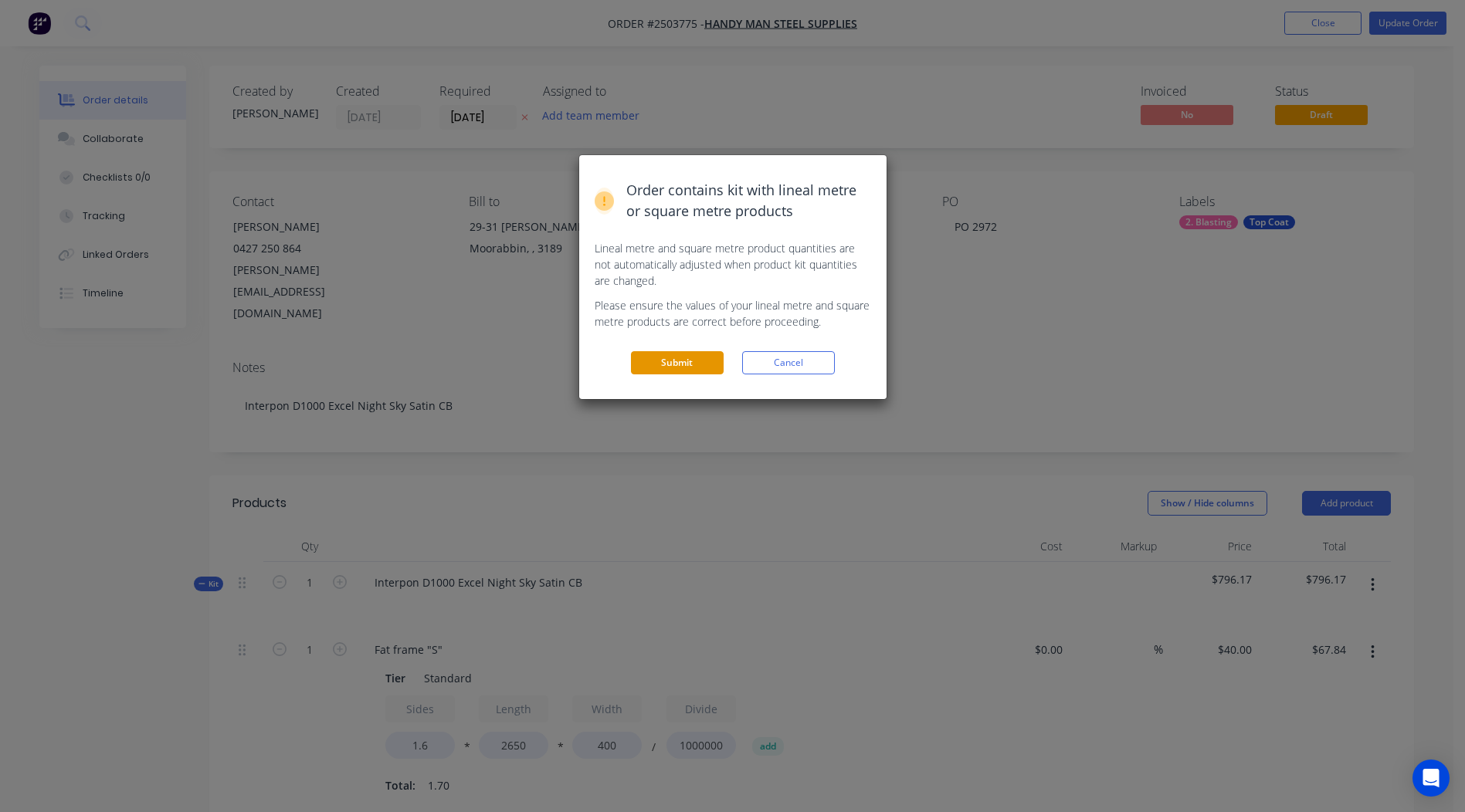
click at [702, 371] on button "Submit" at bounding box center [677, 363] width 93 height 23
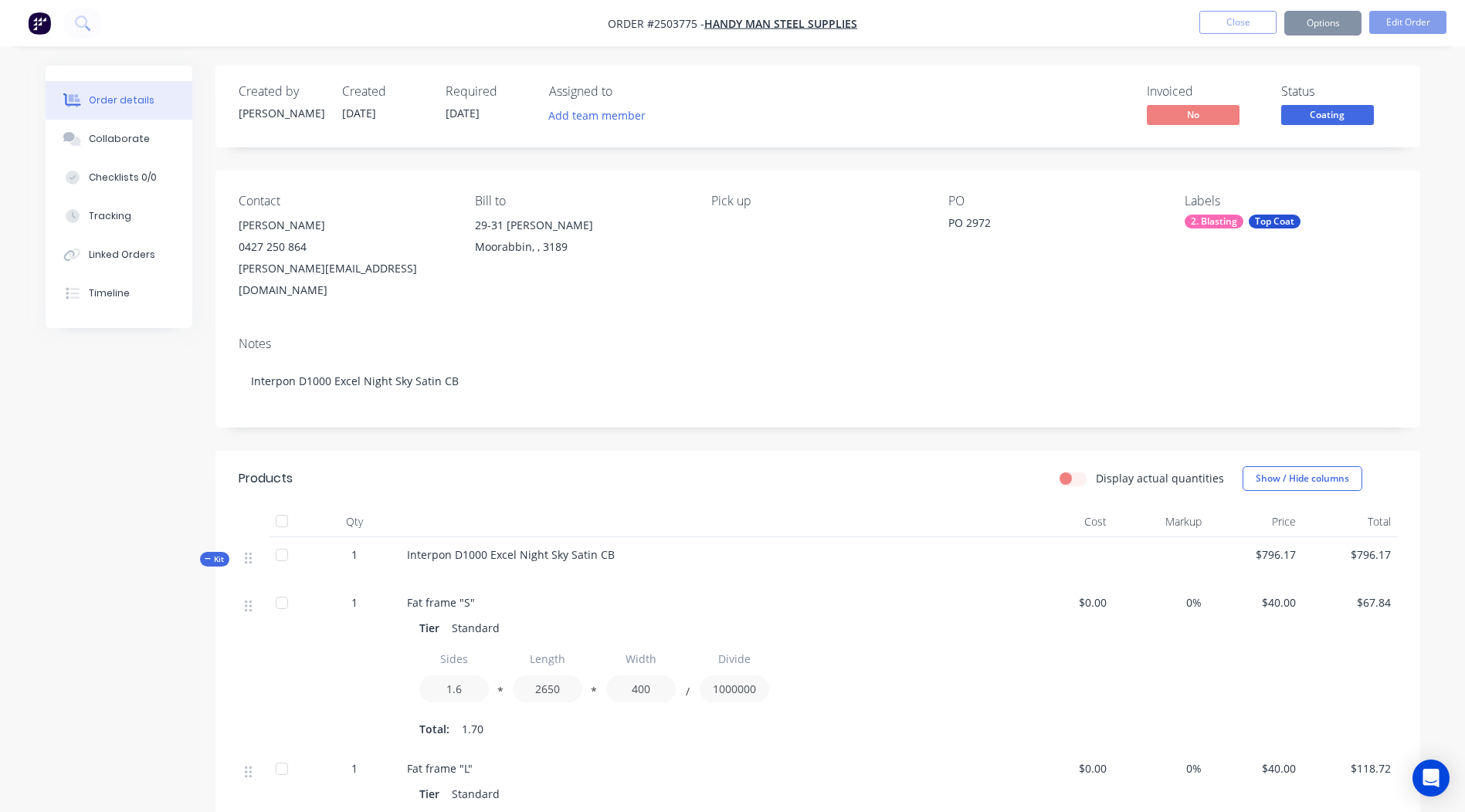
click at [1318, 113] on span "Coating" at bounding box center [1328, 114] width 93 height 19
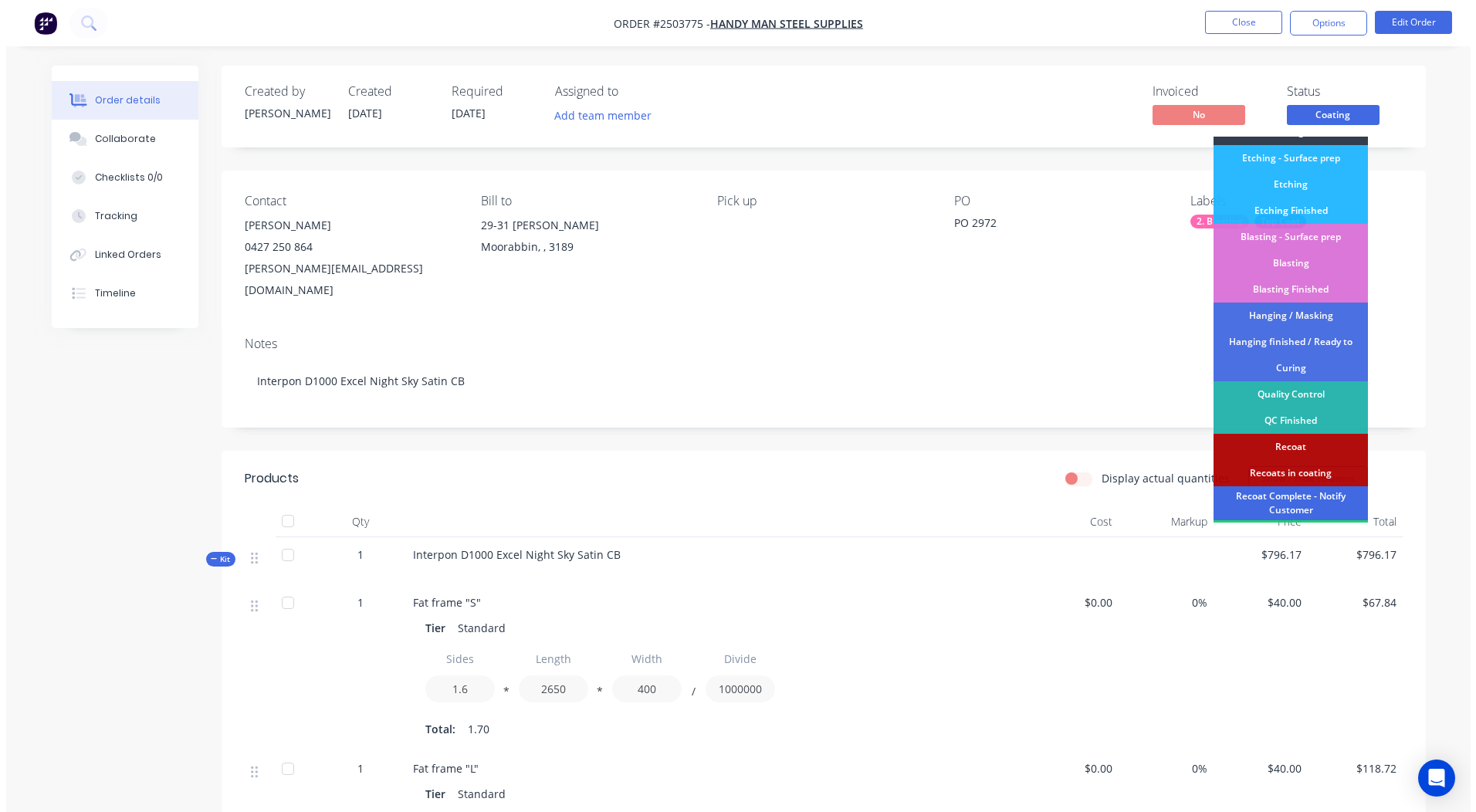
scroll to position [331, 0]
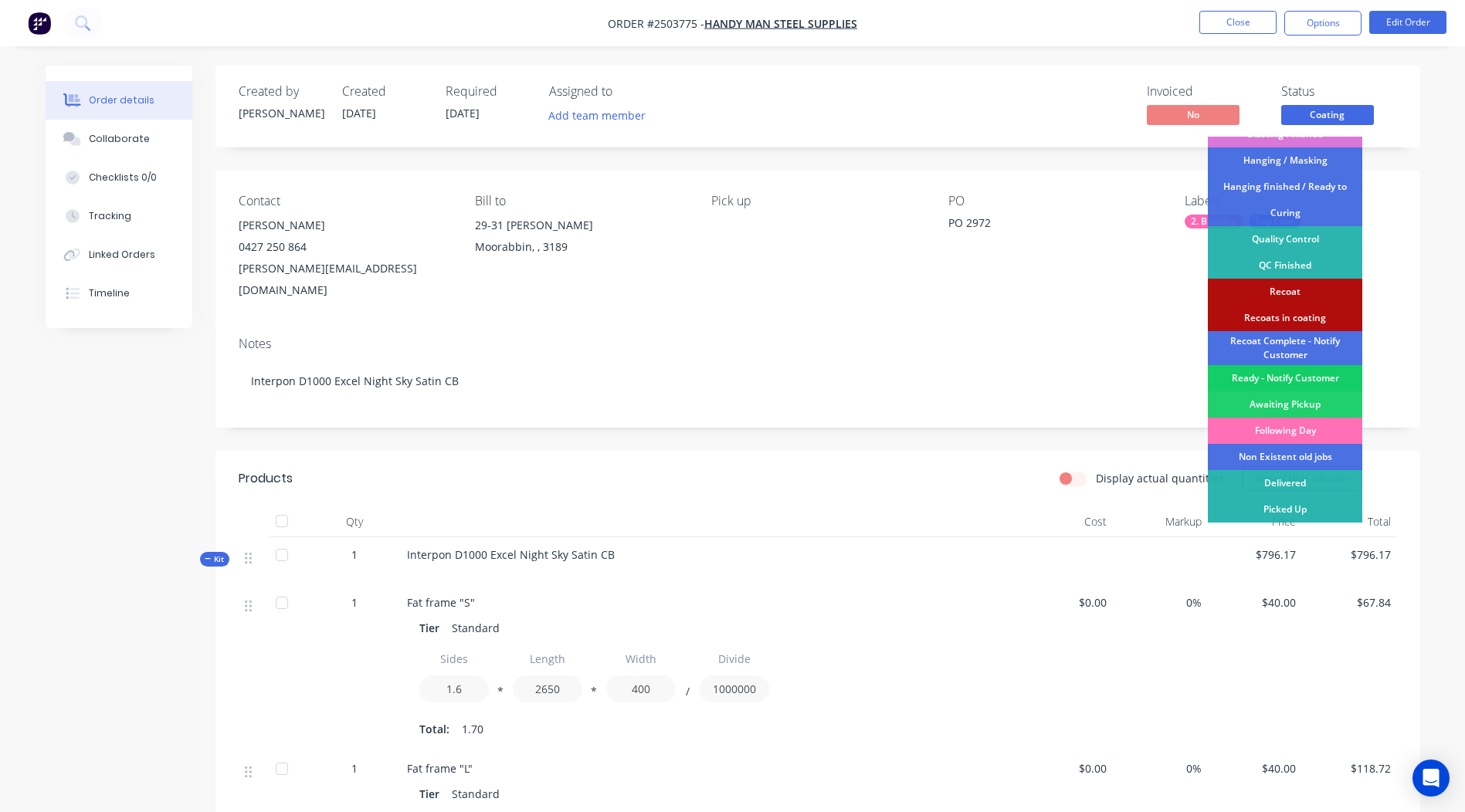
click at [1287, 377] on div "Ready - Notify Customer" at bounding box center [1284, 378] width 154 height 26
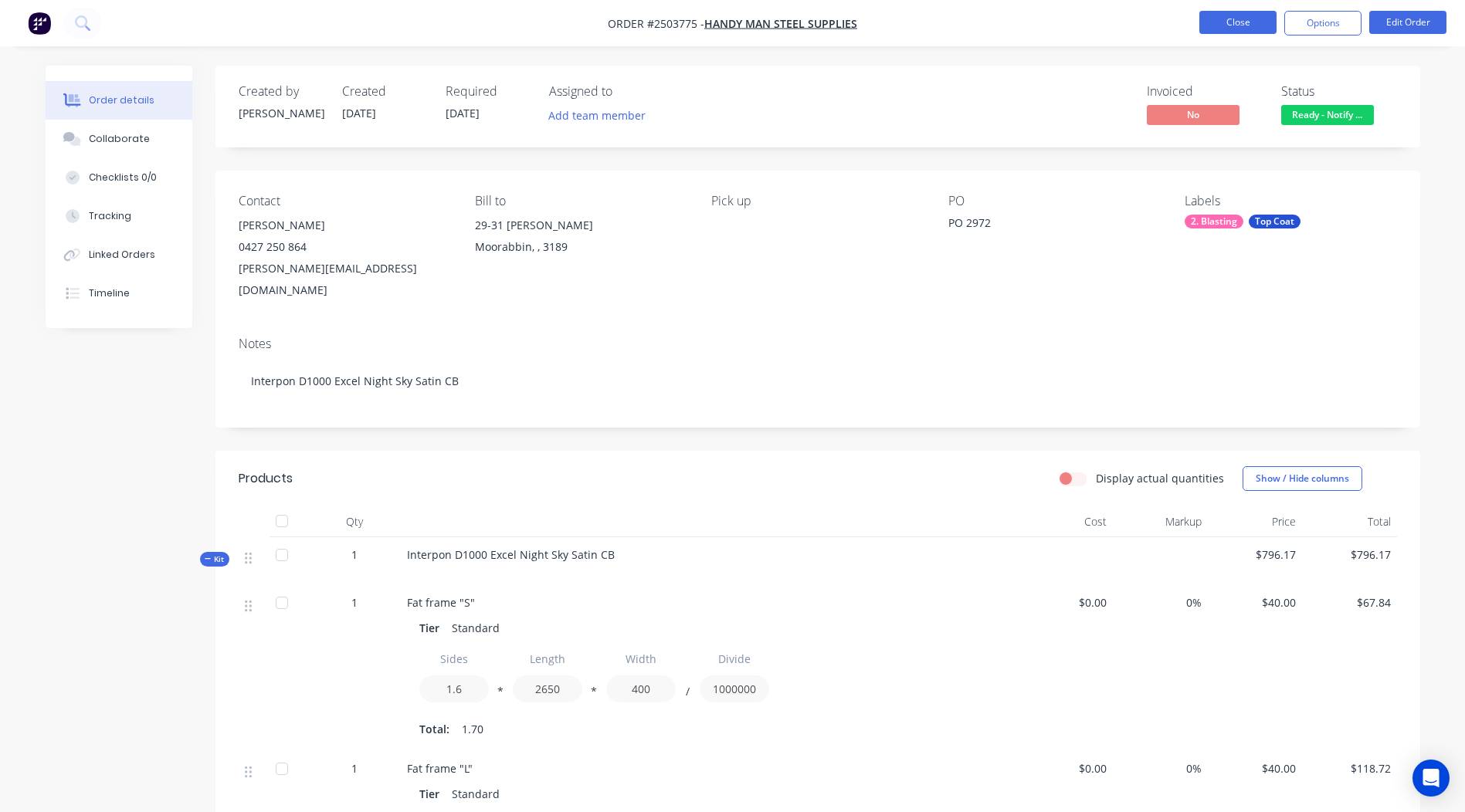
click at [1258, 19] on button "Close" at bounding box center [1238, 22] width 78 height 23
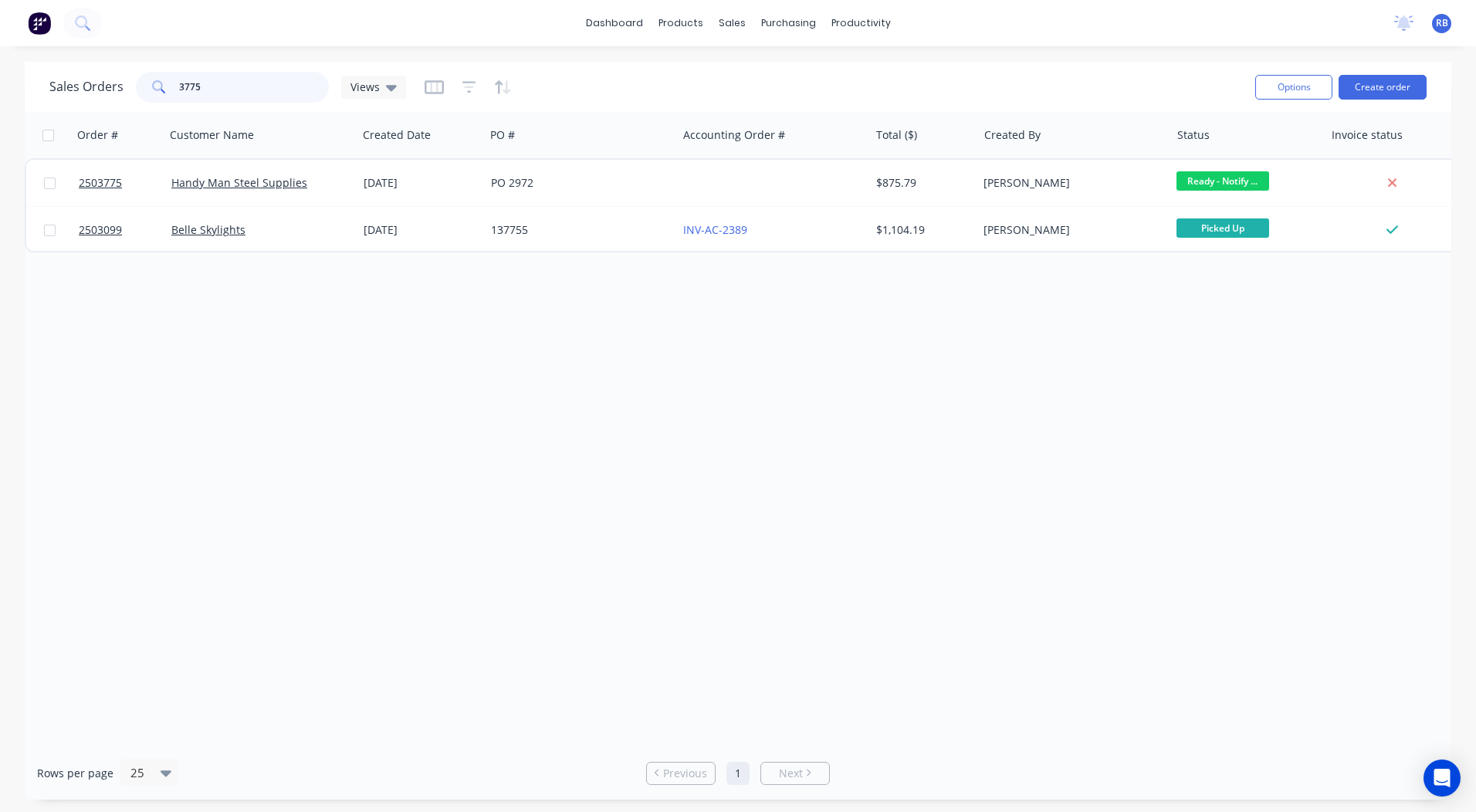
drag, startPoint x: 257, startPoint y: 80, endPoint x: 0, endPoint y: 156, distance: 268.0
click at [0, 149] on html "dashboard products sales purchasing productivity dashboard products Product Cat…" at bounding box center [738, 406] width 1476 height 812
